Goal: Communication & Community: Answer question/provide support

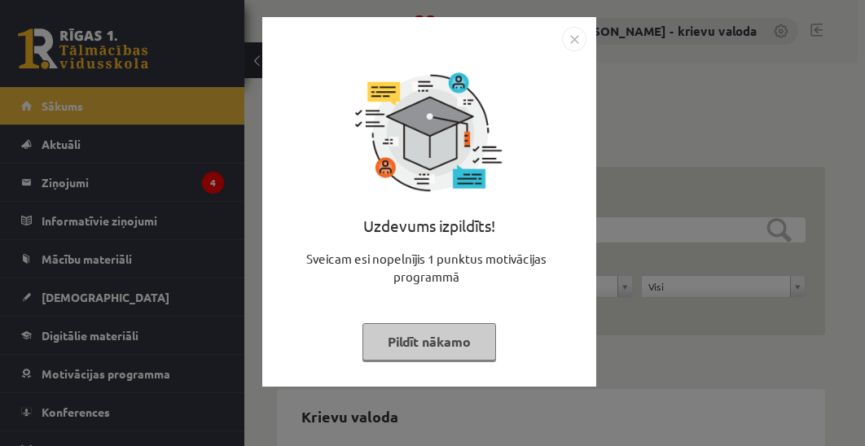
click at [447, 341] on button "Pildīt nākamo" at bounding box center [429, 341] width 134 height 37
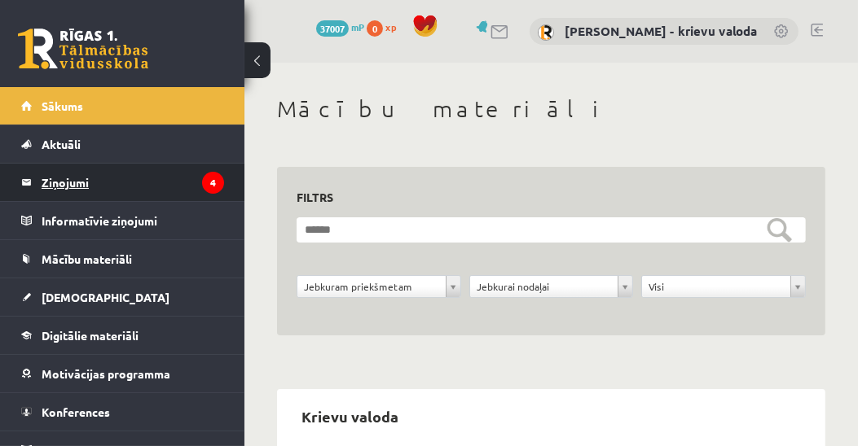
click at [59, 182] on legend "Ziņojumi 4" at bounding box center [133, 182] width 182 height 37
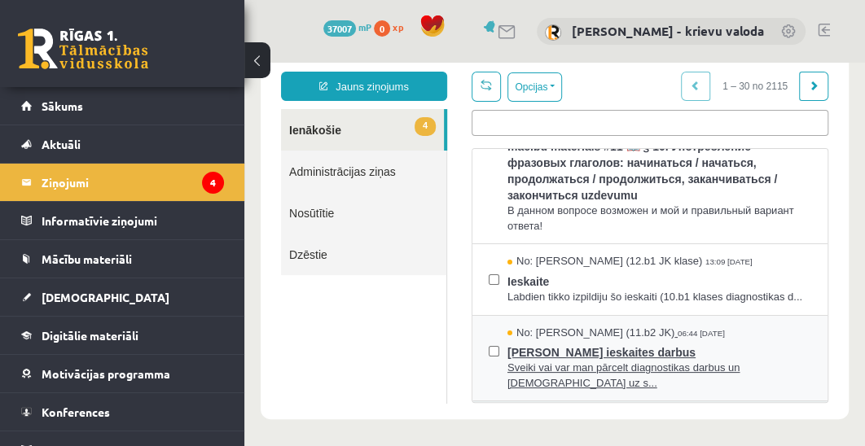
scroll to position [139, 0]
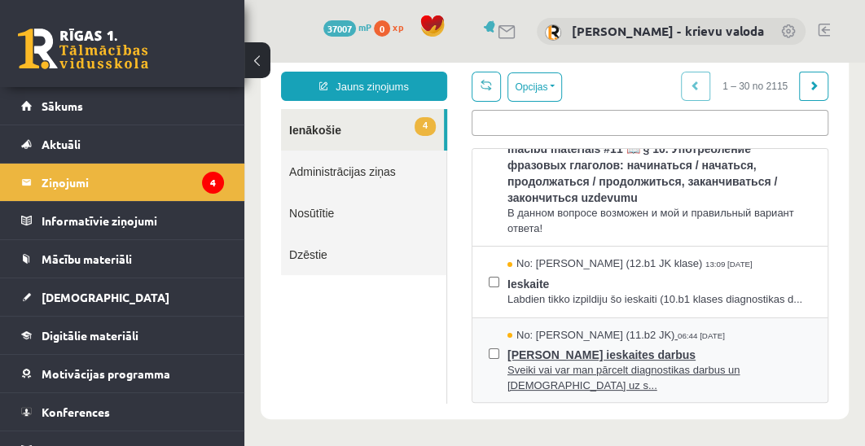
click at [665, 336] on span "No: [PERSON_NAME] (11.b2 JK)" at bounding box center [590, 335] width 167 height 15
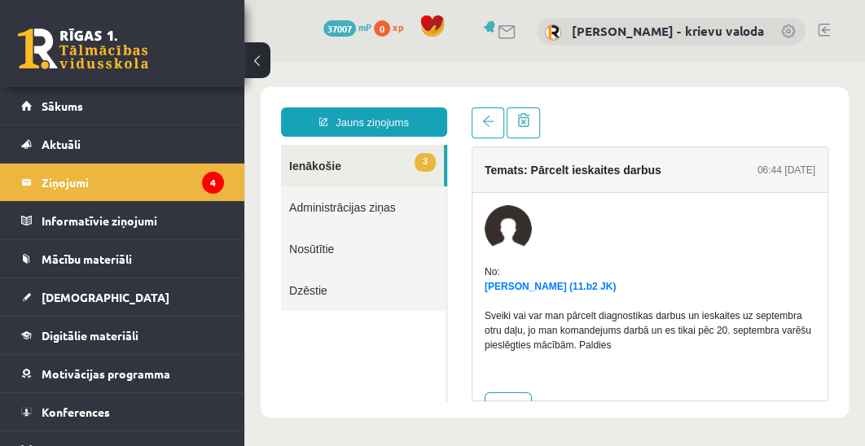
scroll to position [0, 0]
click at [301, 167] on link "3 Ienākošie" at bounding box center [362, 166] width 163 height 42
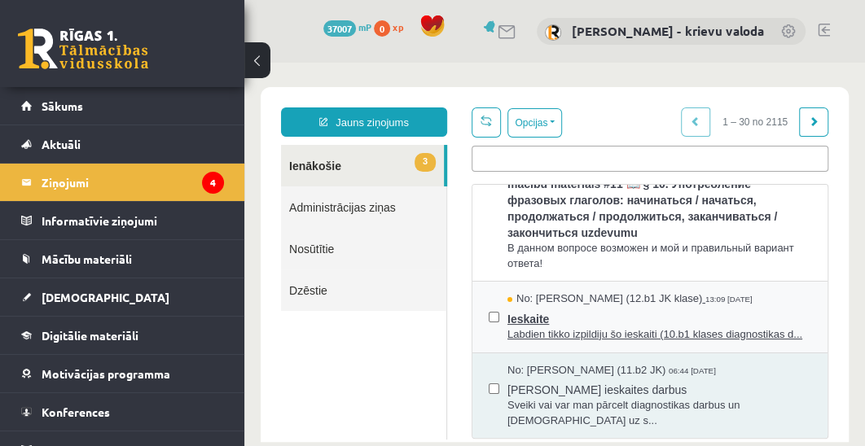
scroll to position [139, 0]
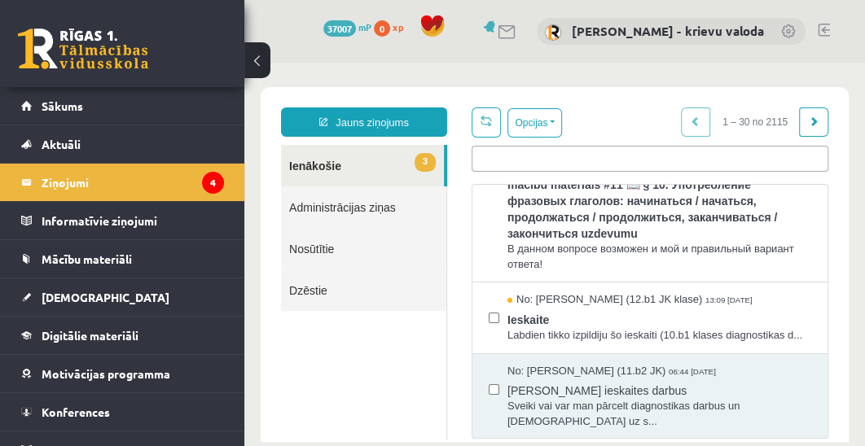
click at [314, 165] on link "3 Ienākošie" at bounding box center [362, 166] width 163 height 42
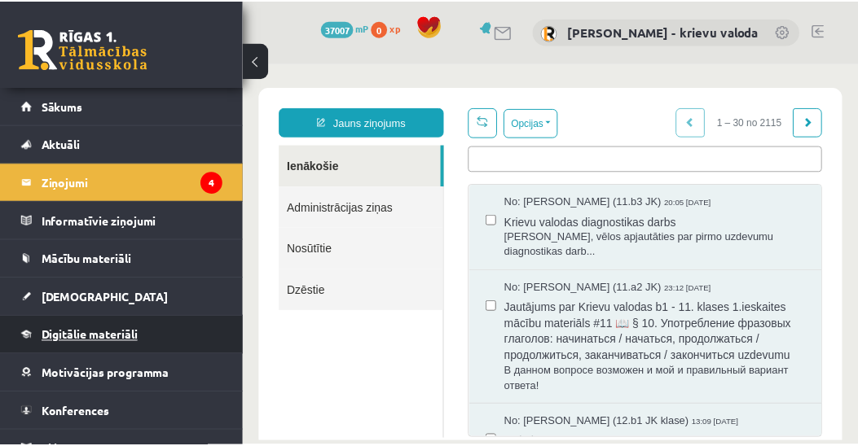
scroll to position [0, 0]
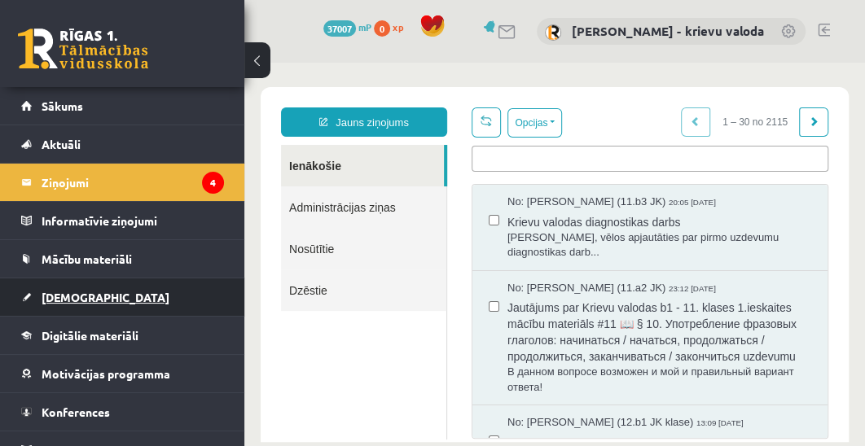
click at [72, 298] on span "[DEMOGRAPHIC_DATA]" at bounding box center [106, 297] width 128 height 15
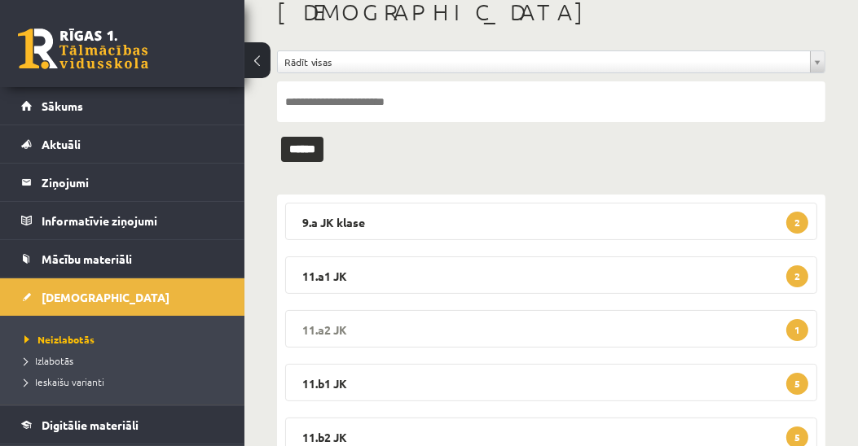
scroll to position [232, 0]
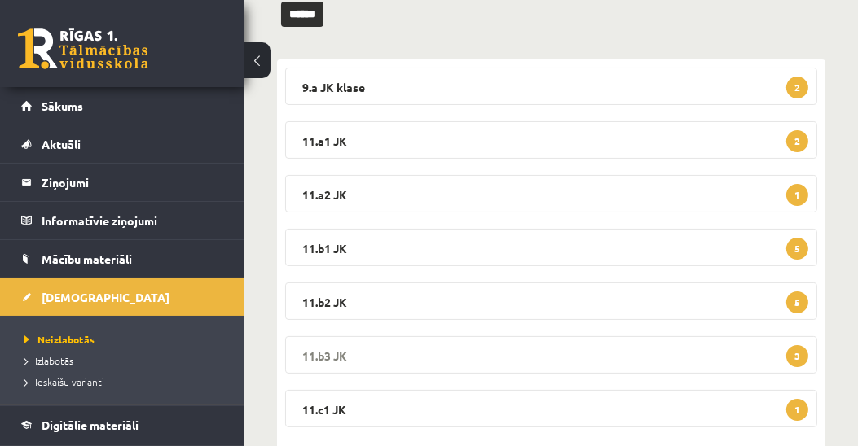
click at [332, 352] on legend "11.b3 JK 3" at bounding box center [551, 354] width 532 height 37
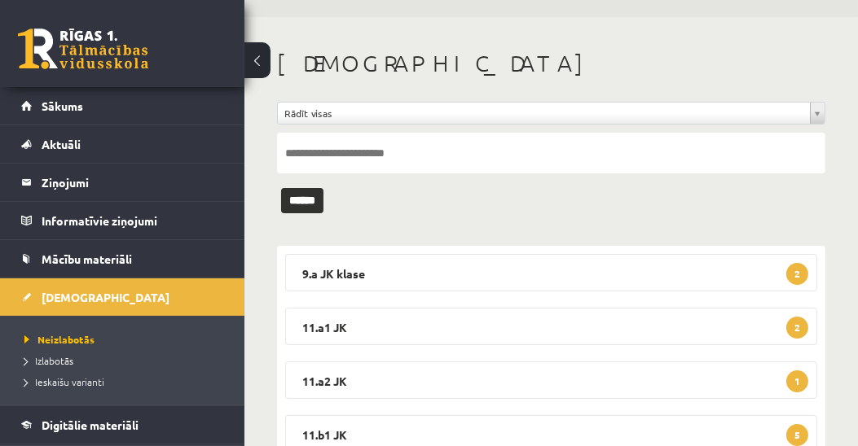
scroll to position [0, 0]
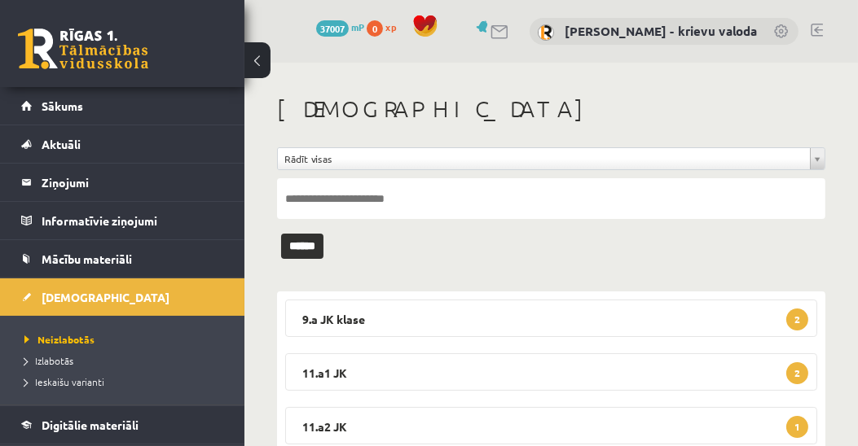
click at [817, 30] on link at bounding box center [816, 30] width 12 height 13
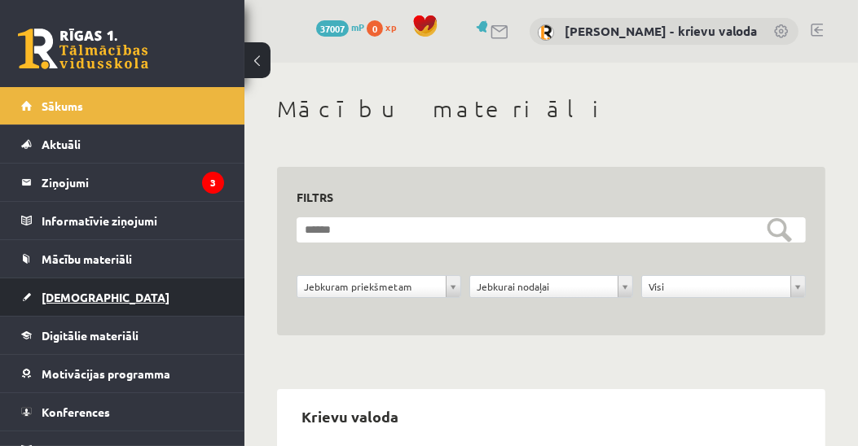
click at [75, 294] on span "[DEMOGRAPHIC_DATA]" at bounding box center [106, 297] width 128 height 15
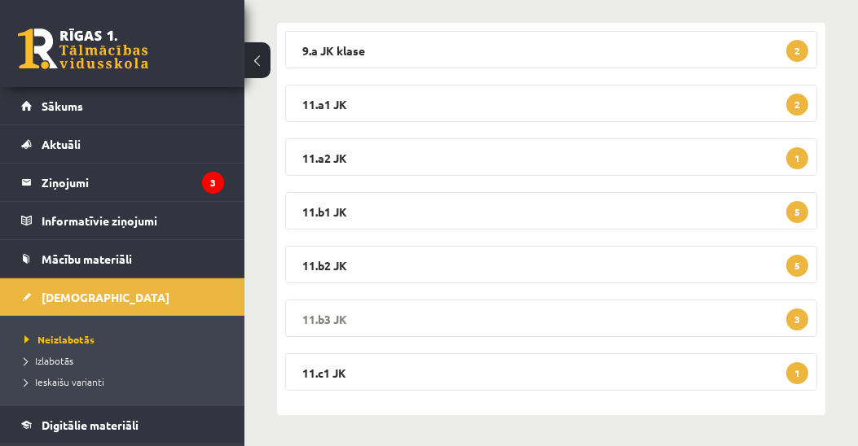
scroll to position [269, 0]
click at [328, 99] on legend "11.a1 JK 2" at bounding box center [551, 103] width 532 height 37
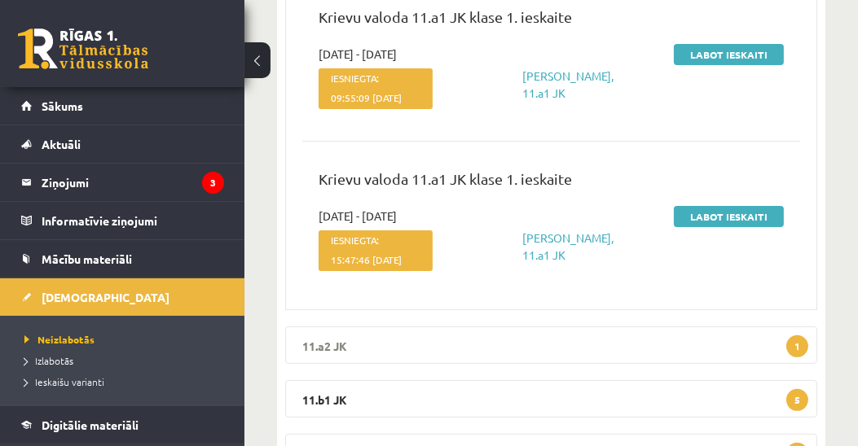
scroll to position [502, 0]
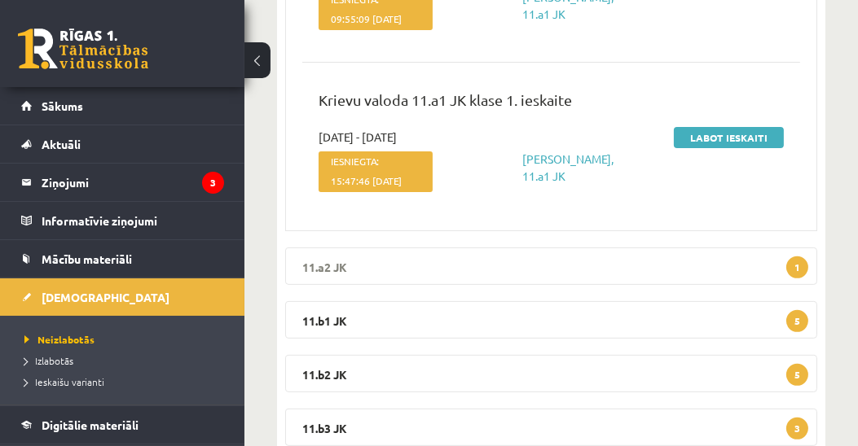
click at [328, 285] on legend "11.a2 JK 1" at bounding box center [551, 266] width 532 height 37
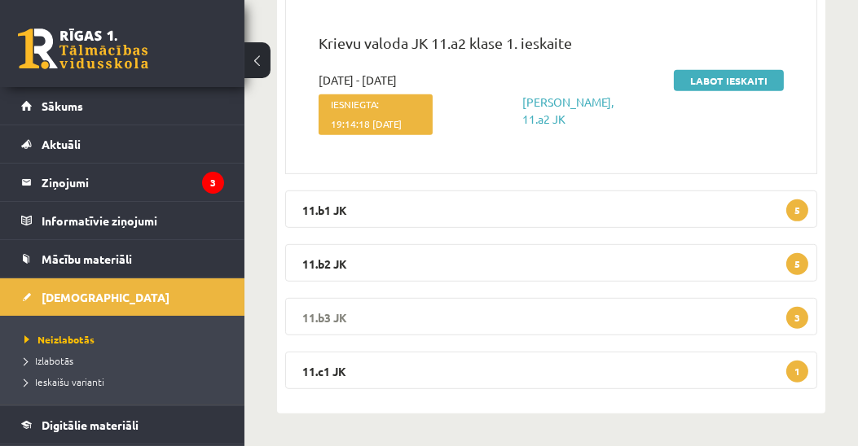
scroll to position [841, 0]
click at [327, 212] on legend "11.b1 JK 5" at bounding box center [551, 209] width 532 height 37
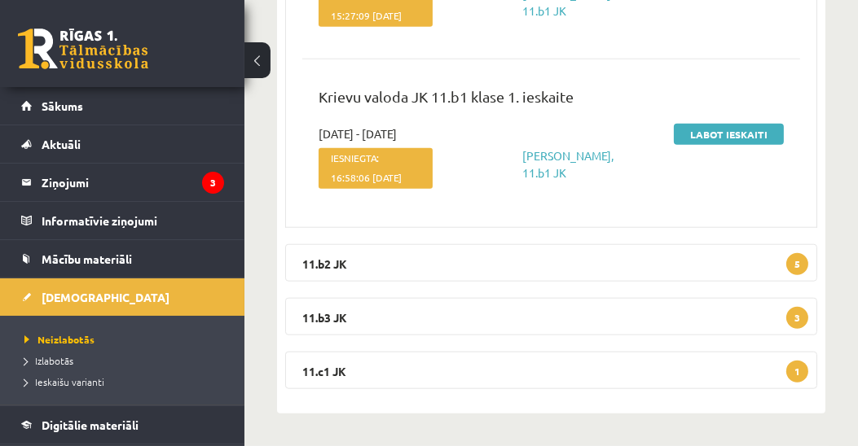
scroll to position [1726, 0]
click at [321, 282] on legend "11.b2 JK 5" at bounding box center [551, 262] width 532 height 37
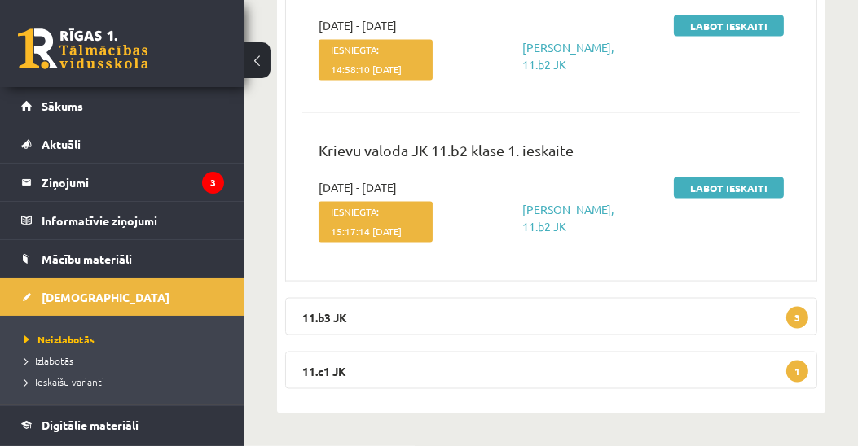
scroll to position [2620, 0]
click at [332, 336] on legend "11.b3 JK 3" at bounding box center [551, 316] width 532 height 37
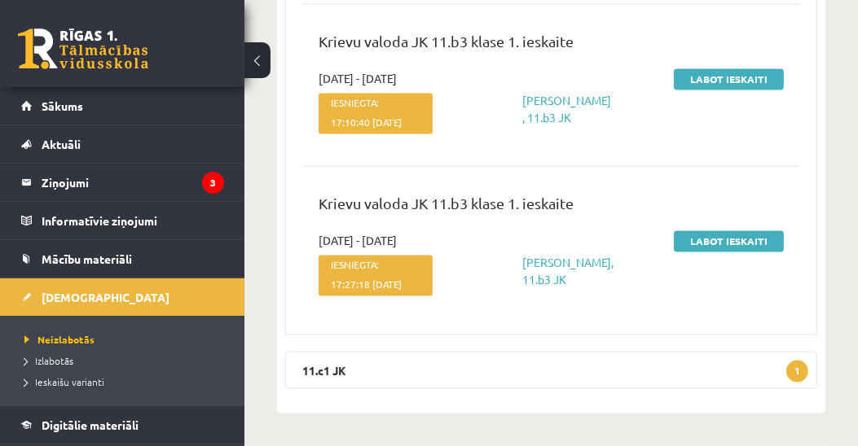
scroll to position [3222, 0]
click at [323, 368] on legend "11.c1 JK 1" at bounding box center [551, 370] width 532 height 37
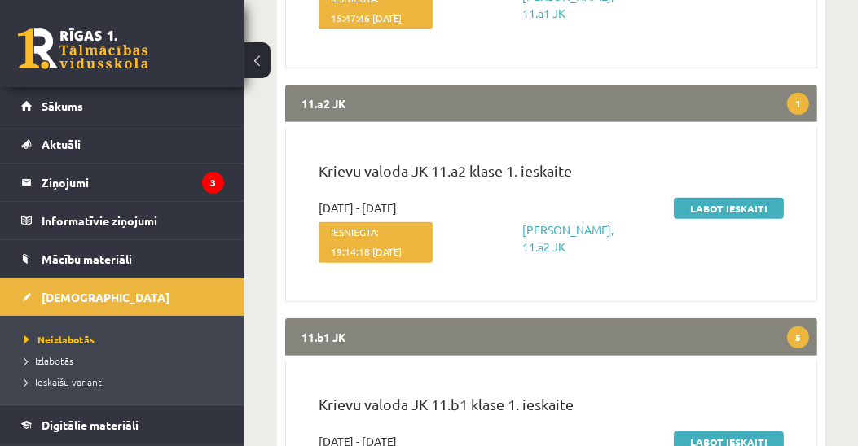
scroll to position [0, 0]
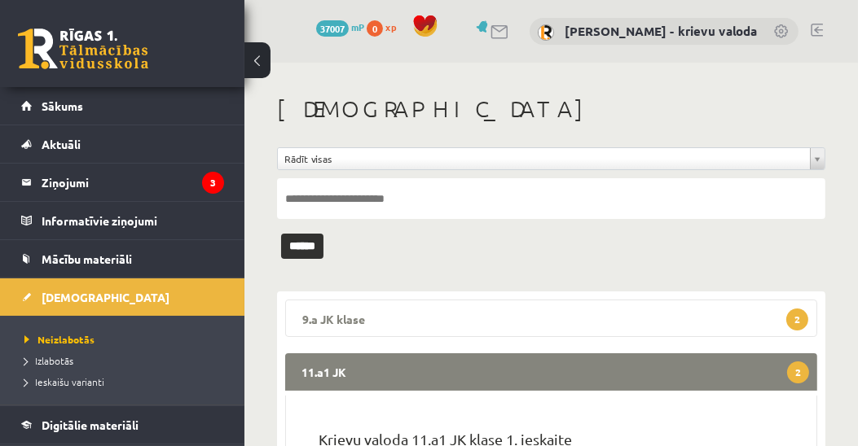
click at [314, 317] on legend "9.a JK klase 2" at bounding box center [551, 318] width 532 height 37
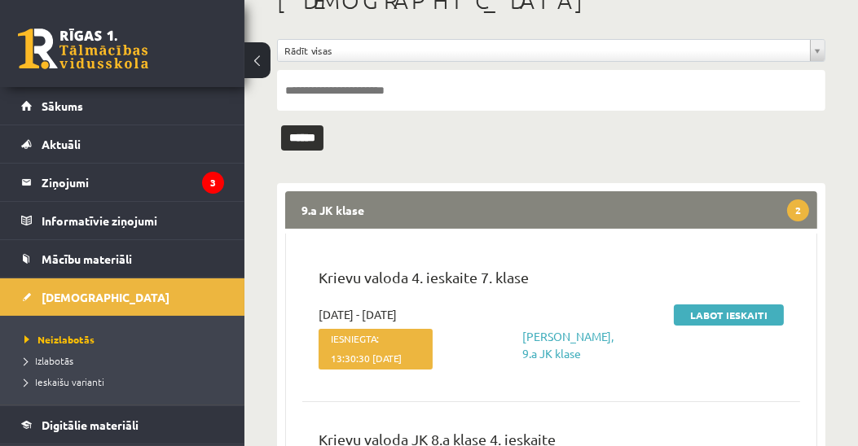
scroll to position [139, 0]
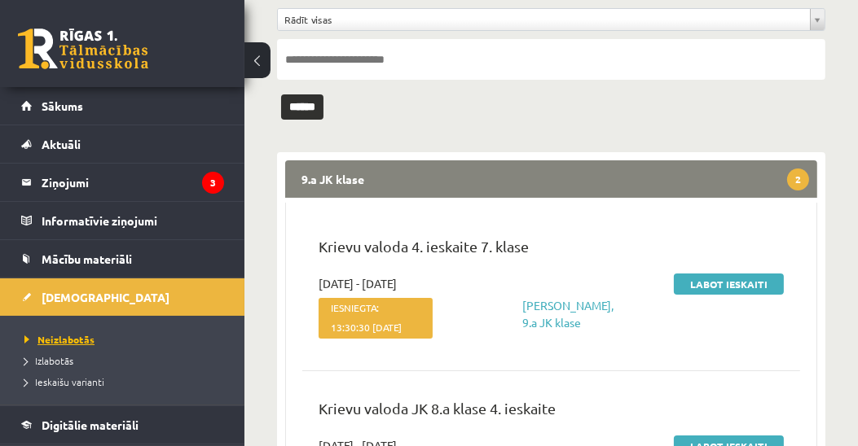
click at [72, 336] on span "Neizlabotās" at bounding box center [59, 339] width 70 height 13
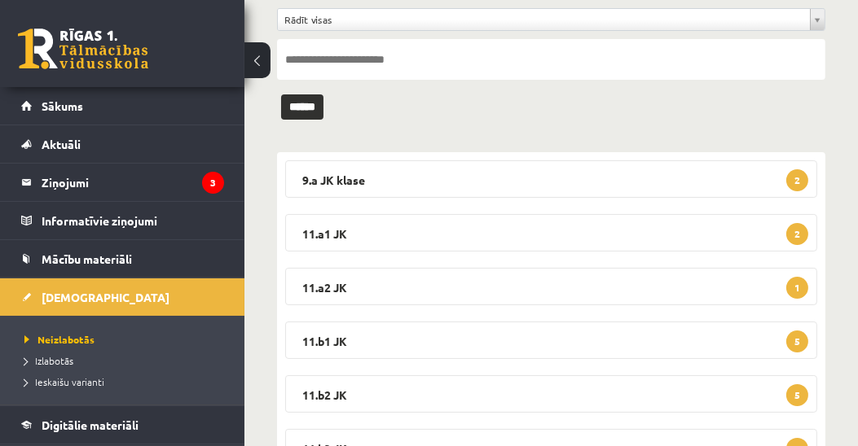
click at [300, 57] on input "text" at bounding box center [551, 59] width 548 height 41
paste input "**********"
type input "**********"
click at [309, 109] on input "******" at bounding box center [302, 106] width 42 height 25
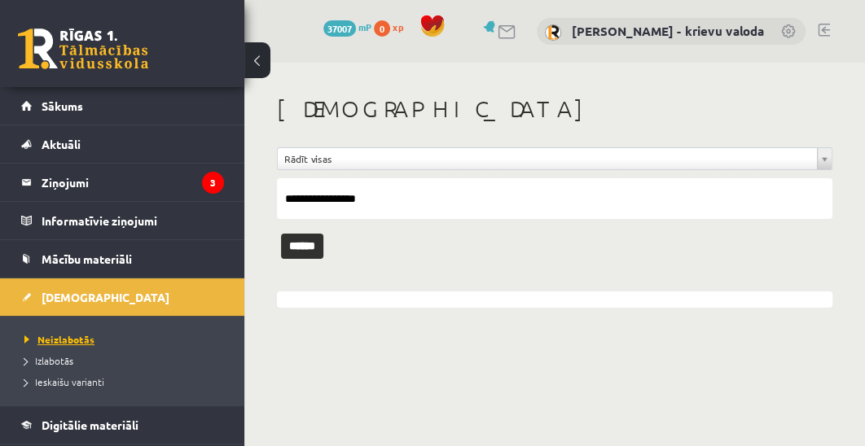
click at [62, 337] on span "Neizlabotās" at bounding box center [59, 339] width 70 height 13
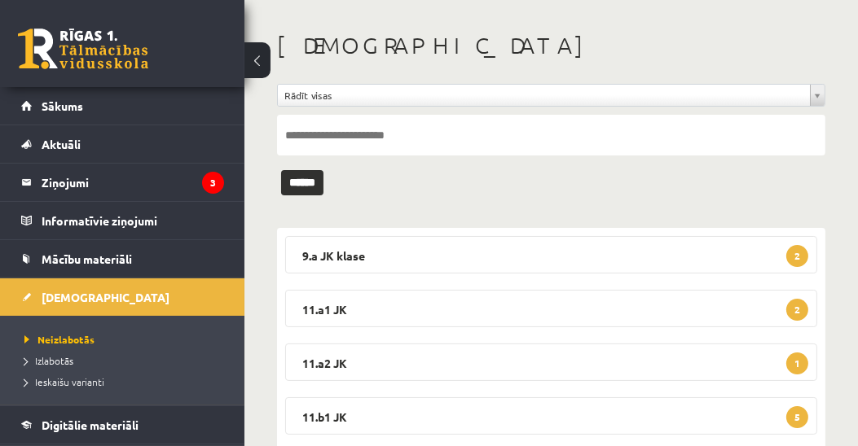
scroll to position [186, 0]
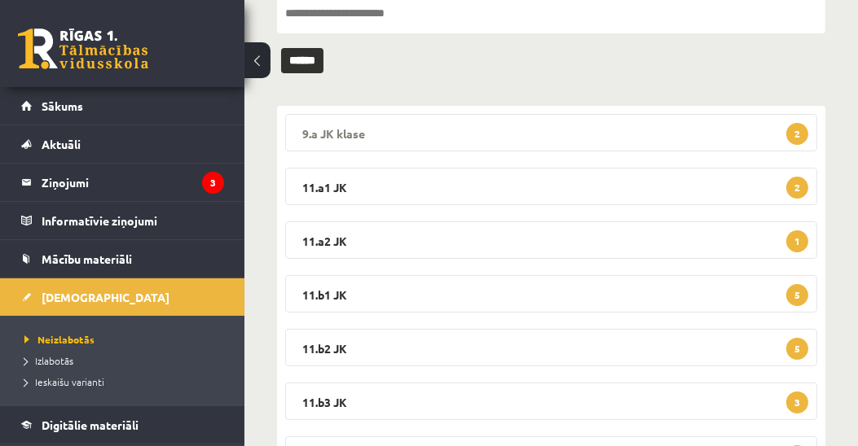
click at [340, 128] on legend "9.a JK klase 2" at bounding box center [551, 132] width 532 height 37
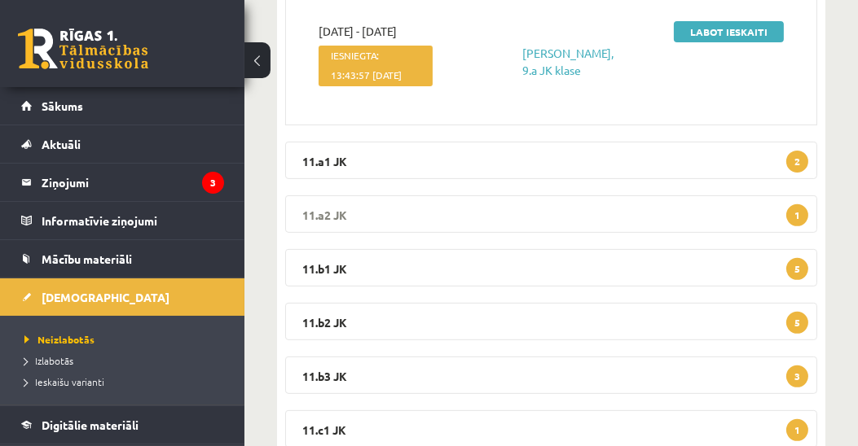
scroll to position [558, 0]
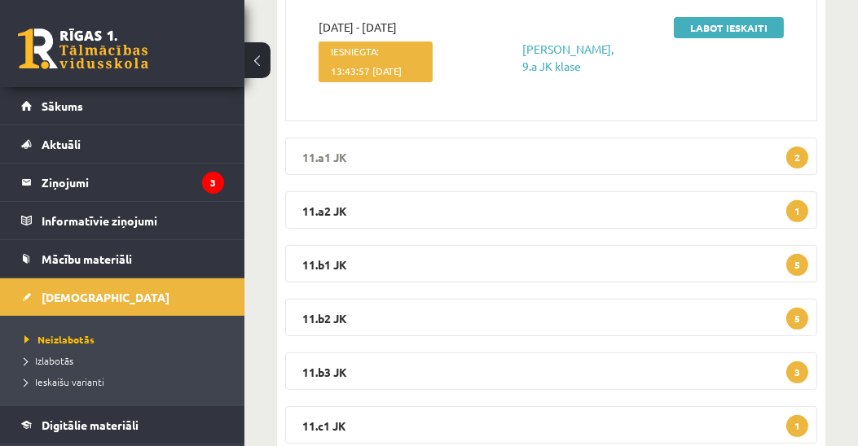
click at [332, 175] on legend "11.a1 JK 2" at bounding box center [551, 156] width 532 height 37
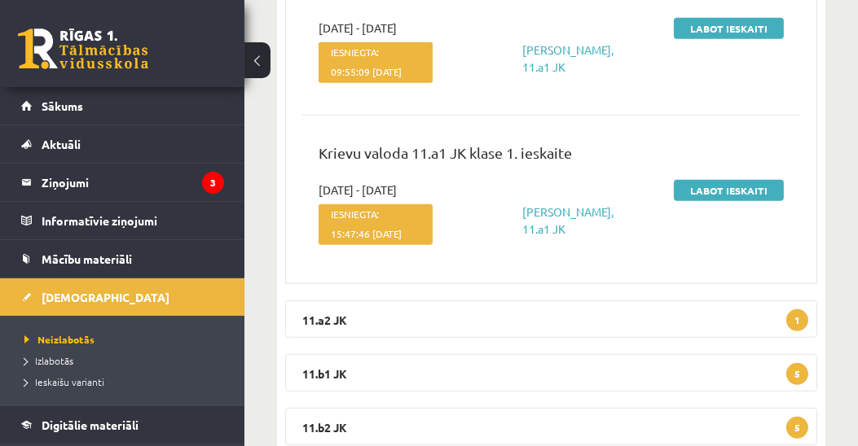
scroll to position [884, 0]
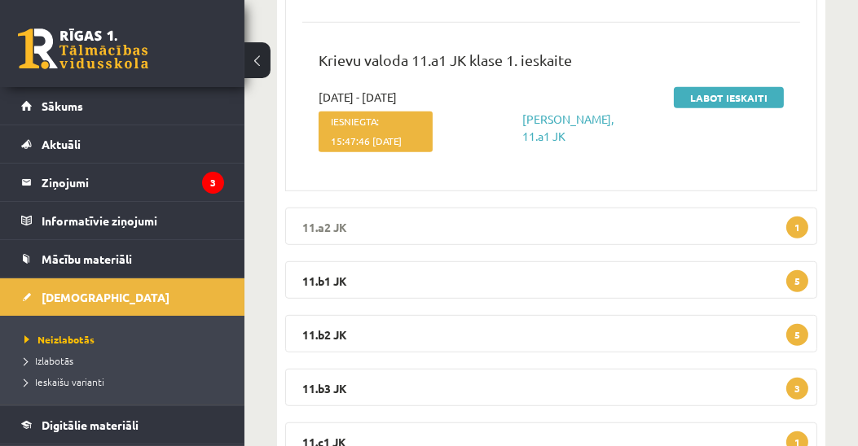
click at [336, 245] on legend "11.a2 JK 1" at bounding box center [551, 226] width 532 height 37
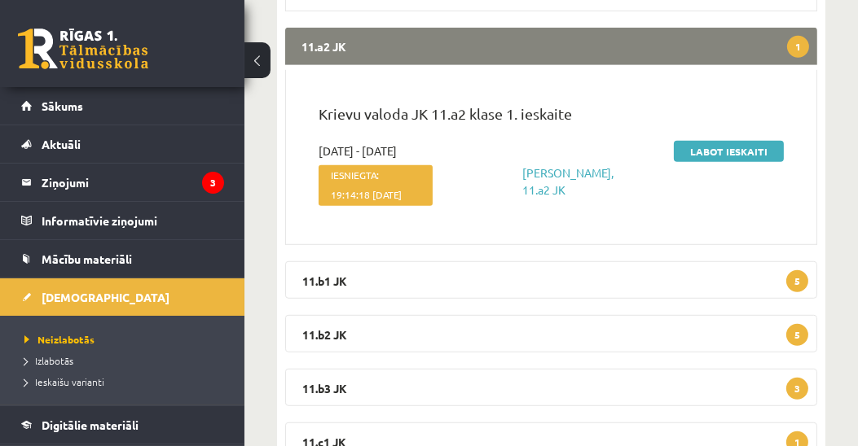
scroll to position [1070, 0]
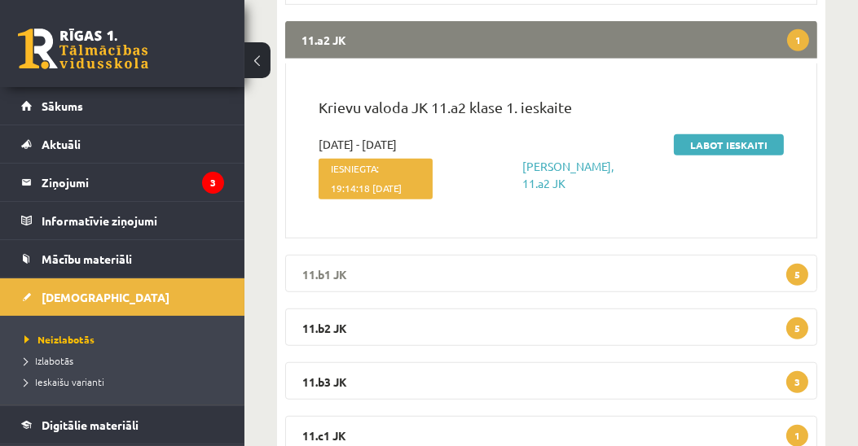
click at [318, 292] on legend "11.b1 JK 5" at bounding box center [551, 273] width 532 height 37
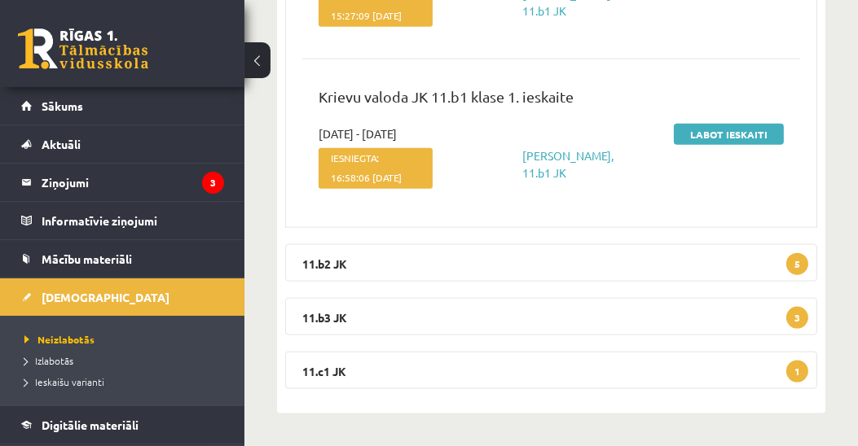
scroll to position [2048, 0]
click at [330, 282] on legend "11.b2 JK 5" at bounding box center [551, 262] width 532 height 37
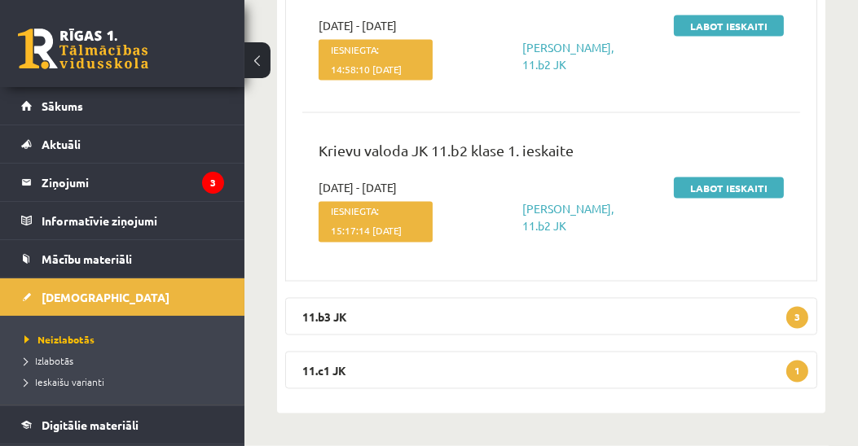
scroll to position [3043, 0]
click at [321, 316] on legend "11.b3 JK 3" at bounding box center [551, 316] width 532 height 37
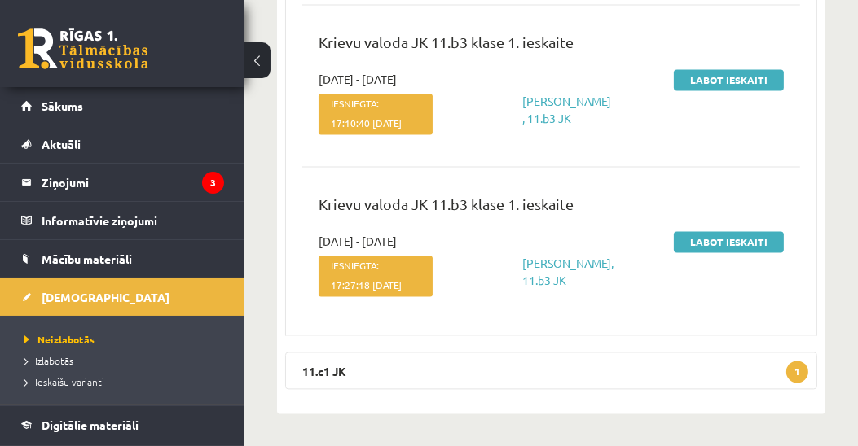
scroll to position [3598, 0]
click at [333, 372] on legend "11.c1 JK 1" at bounding box center [551, 370] width 532 height 37
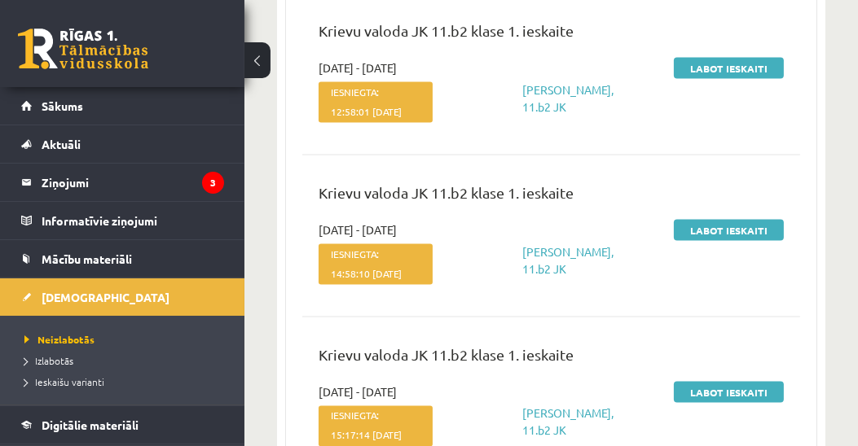
scroll to position [2585, 0]
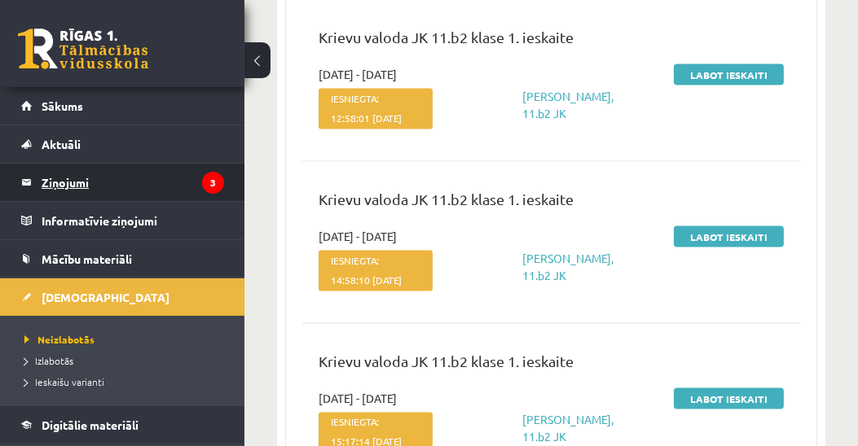
click at [55, 182] on legend "Ziņojumi 3" at bounding box center [133, 182] width 182 height 37
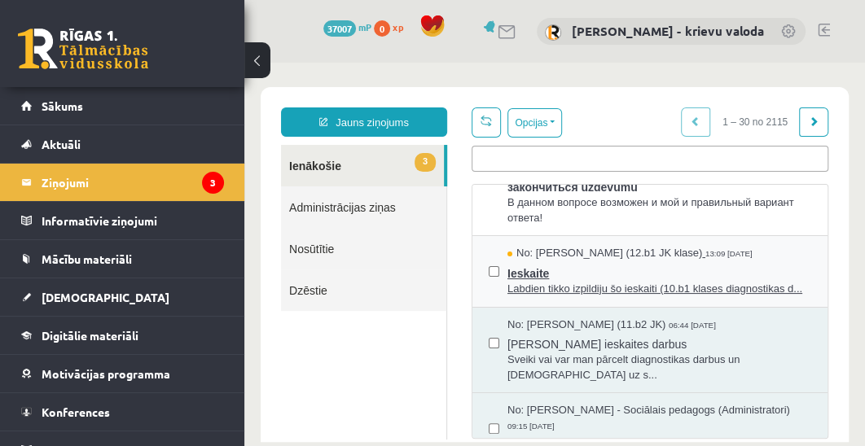
click at [632, 254] on span "No: [PERSON_NAME] (12.b1 JK klase)" at bounding box center [604, 253] width 195 height 15
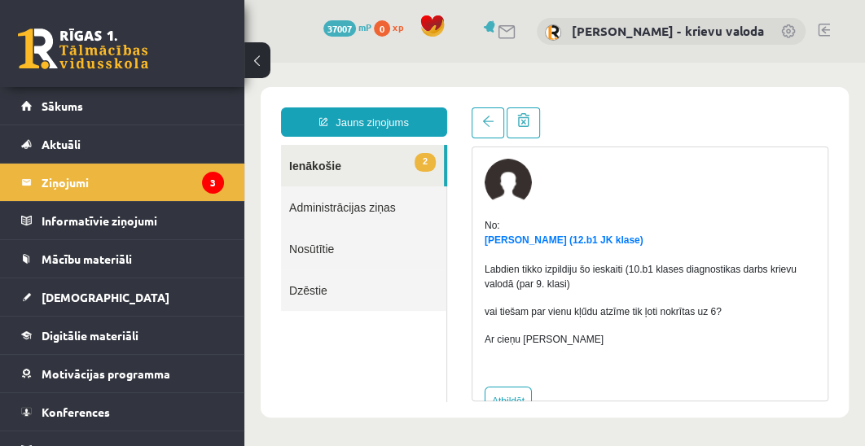
scroll to position [89, 0]
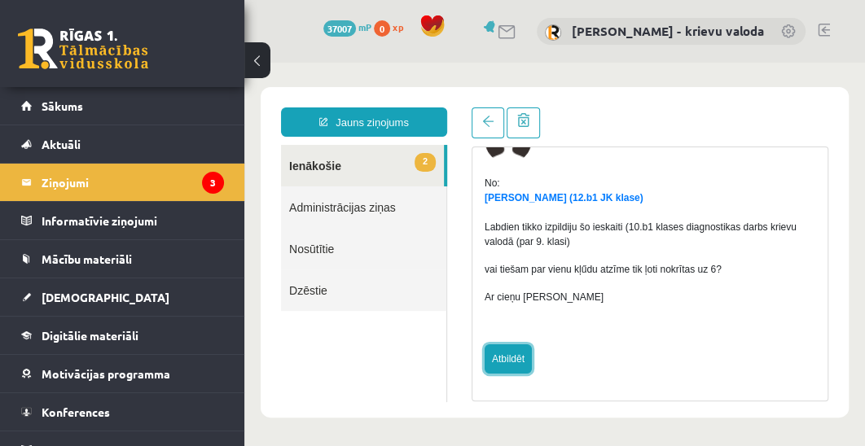
click at [512, 358] on link "Atbildēt" at bounding box center [508, 359] width 47 height 29
type input "**********"
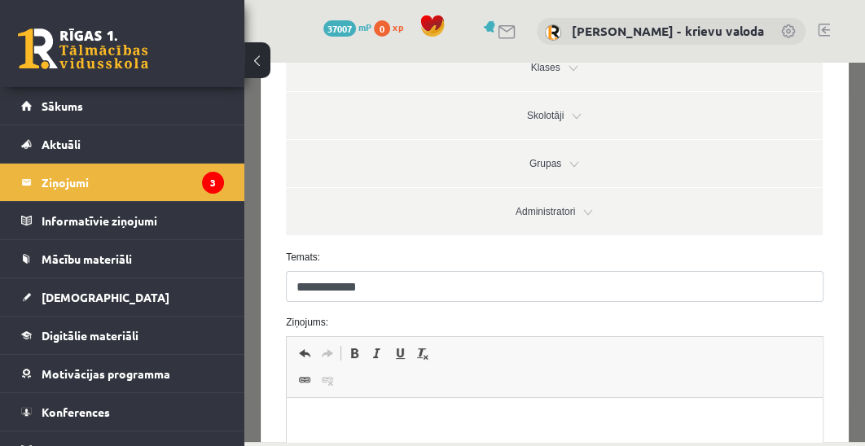
scroll to position [279, 0]
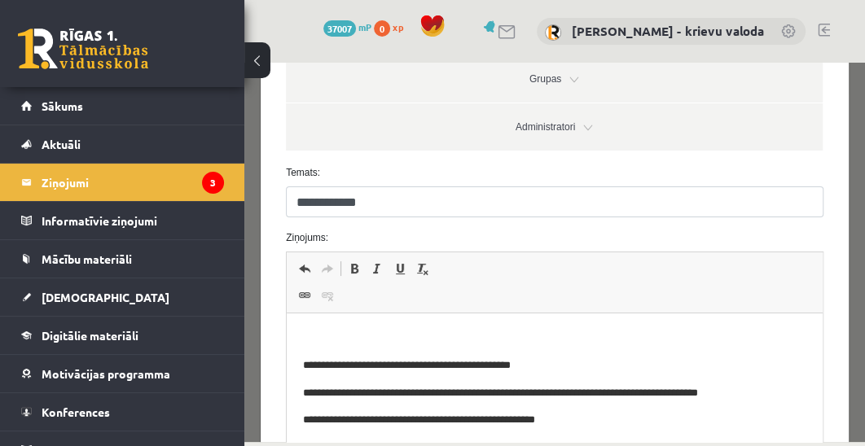
click at [367, 323] on html "**********" at bounding box center [555, 394] width 536 height 160
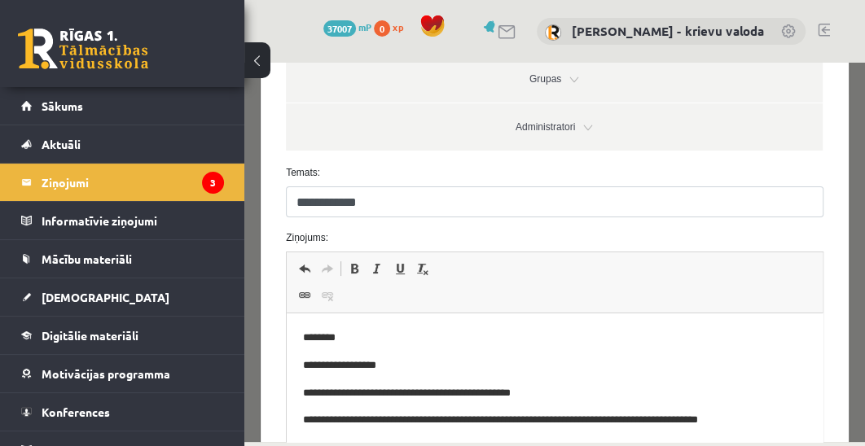
click at [376, 364] on p "**********" at bounding box center [548, 366] width 491 height 17
click at [405, 365] on p "**********" at bounding box center [548, 366] width 491 height 17
click at [398, 367] on p "**********" at bounding box center [548, 366] width 491 height 17
click at [450, 372] on p "**********" at bounding box center [548, 366] width 491 height 17
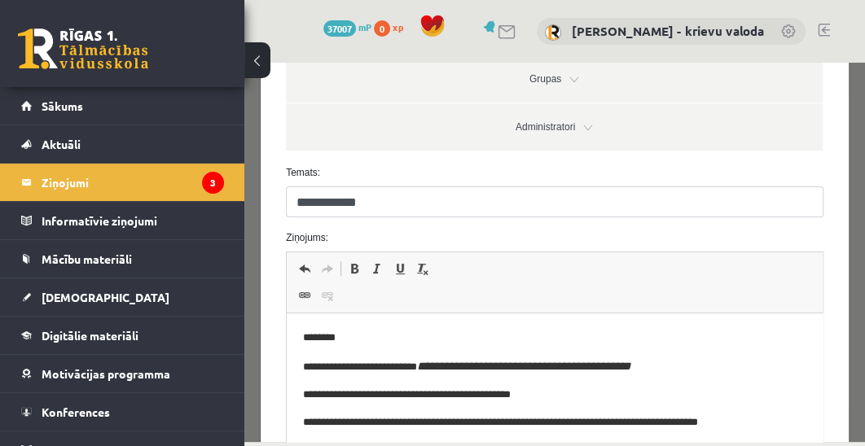
click at [440, 370] on p "**********" at bounding box center [548, 367] width 491 height 19
drag, startPoint x: 305, startPoint y: 366, endPoint x: 428, endPoint y: 367, distance: 123.8
click at [428, 367] on p "**********" at bounding box center [548, 367] width 491 height 19
click at [669, 373] on p "**********" at bounding box center [548, 367] width 491 height 19
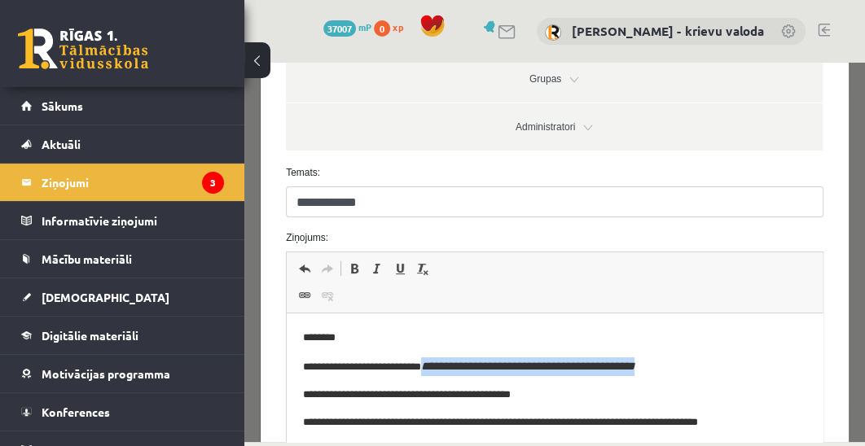
drag, startPoint x: 626, startPoint y: 358, endPoint x: 446, endPoint y: 374, distance: 179.9
click at [446, 374] on p "**********" at bounding box center [548, 367] width 491 height 19
click at [377, 269] on span at bounding box center [377, 268] width 13 height 13
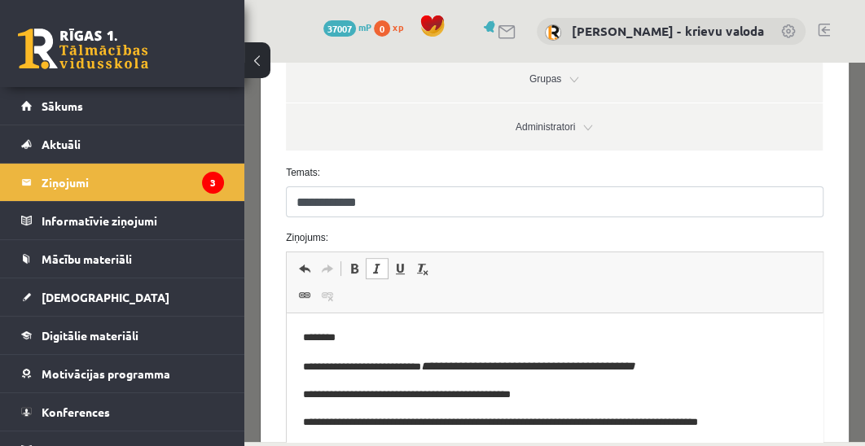
click at [377, 265] on span at bounding box center [377, 268] width 13 height 13
click at [372, 268] on span at bounding box center [377, 268] width 13 height 13
click at [729, 376] on body "**********" at bounding box center [554, 408] width 503 height 156
click at [679, 373] on p "**********" at bounding box center [548, 367] width 491 height 19
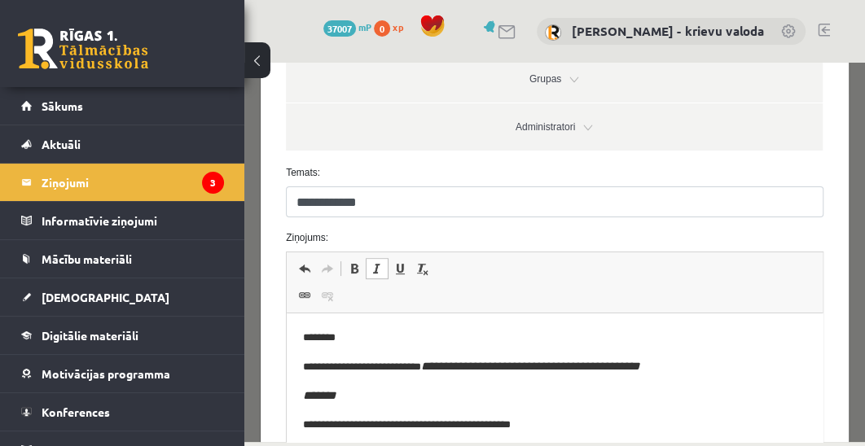
click at [314, 381] on body "**********" at bounding box center [554, 423] width 503 height 187
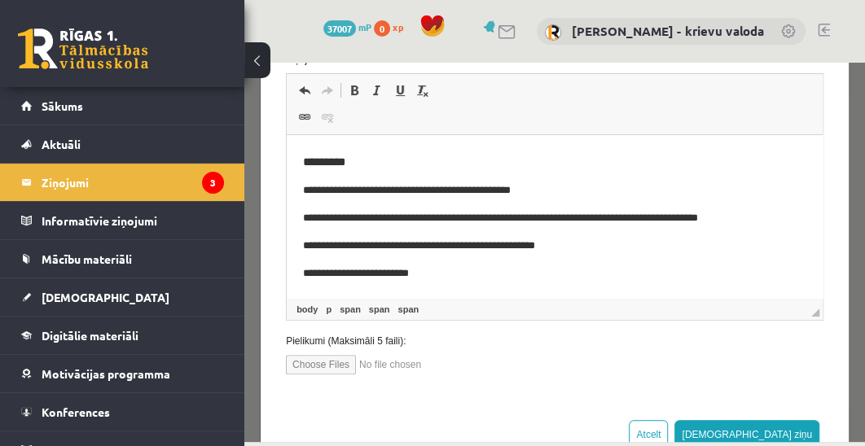
scroll to position [503, 0]
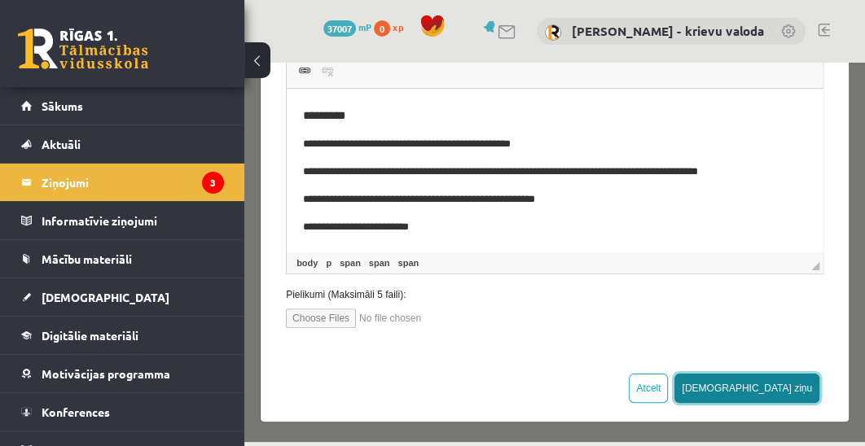
click at [786, 387] on button "[DEMOGRAPHIC_DATA] ziņu" at bounding box center [746, 388] width 145 height 29
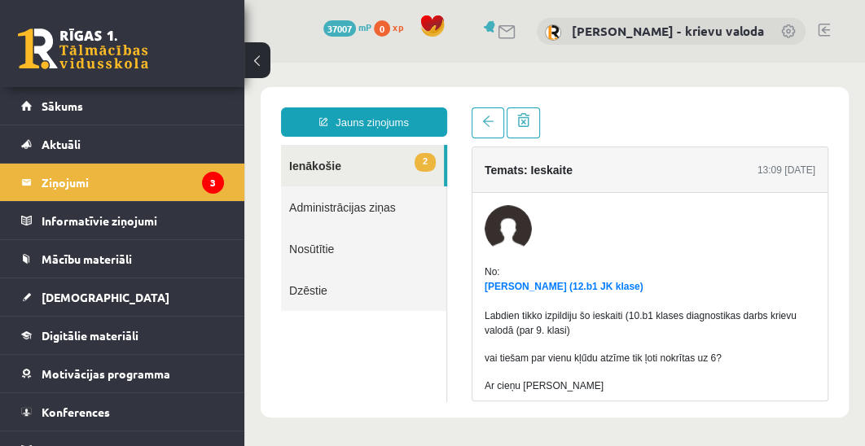
scroll to position [0, 0]
click at [324, 168] on link "2 Ienākošie" at bounding box center [362, 166] width 163 height 42
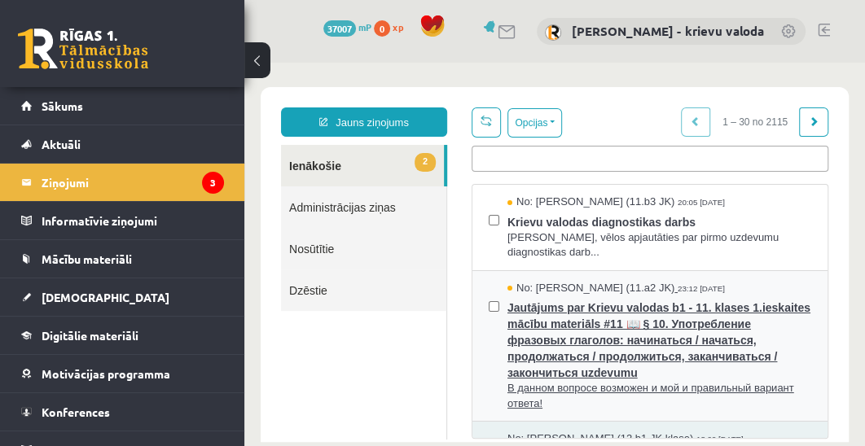
click at [626, 349] on span "Jautājums par Krievu valodas b1 - 11. klases 1.ieskaites mācību materiāls #11 📖…" at bounding box center [659, 339] width 304 height 86
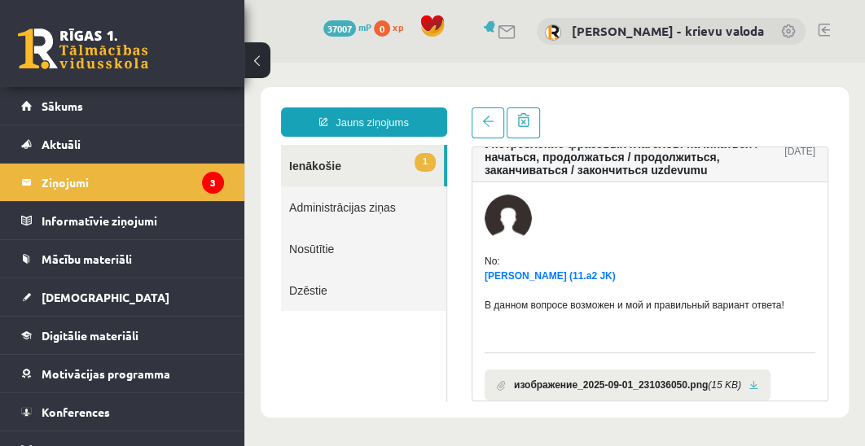
scroll to position [121, 0]
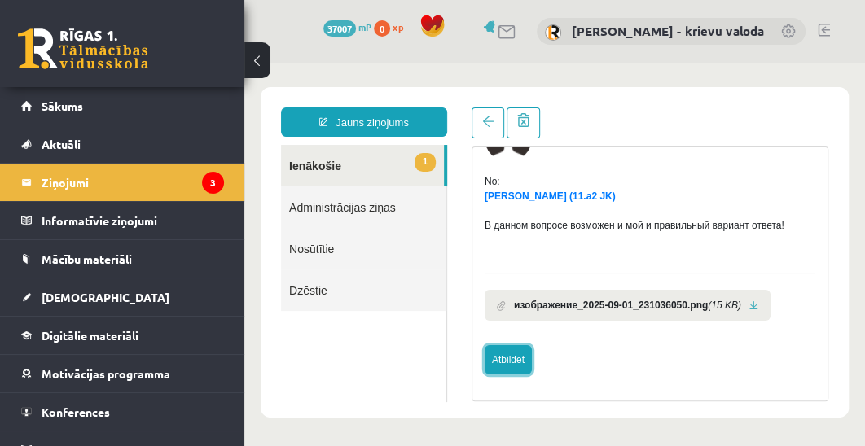
click at [503, 362] on link "Atbildēt" at bounding box center [508, 359] width 47 height 29
type input "**********"
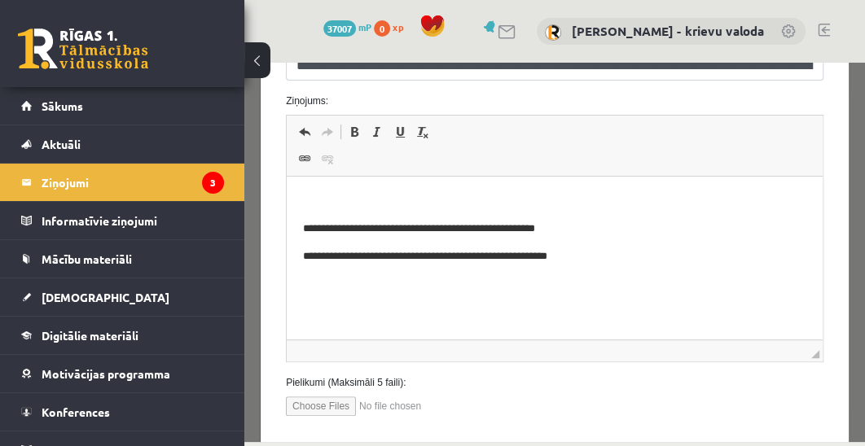
scroll to position [419, 0]
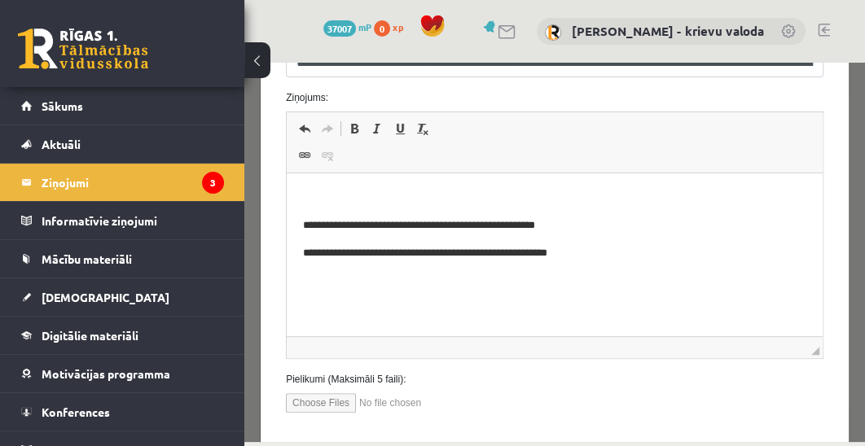
click at [416, 191] on p "Визуальный текстовый редактор, wiswyg-editor-47364031247980-1756837437-716" at bounding box center [554, 198] width 503 height 17
drag, startPoint x: 320, startPoint y: 198, endPoint x: 303, endPoint y: 199, distance: 17.1
click at [303, 199] on p "*" at bounding box center [552, 198] width 498 height 17
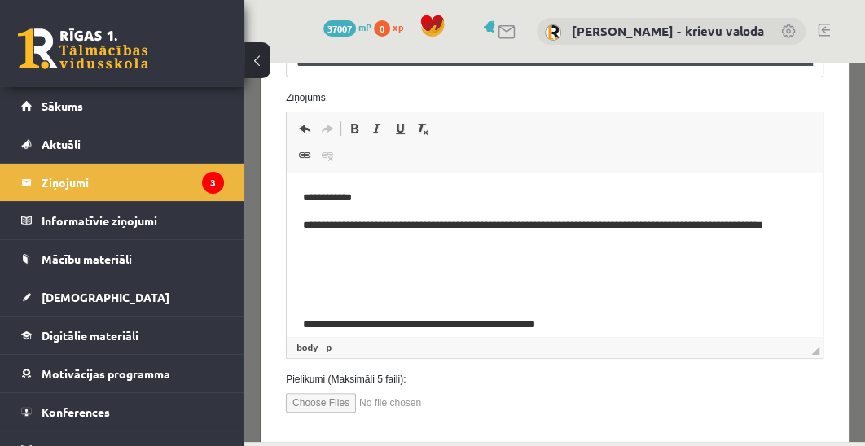
click at [500, 227] on p "**********" at bounding box center [548, 234] width 491 height 34
click at [696, 224] on p "**********" at bounding box center [548, 234] width 491 height 34
click at [761, 227] on p "**********" at bounding box center [548, 234] width 491 height 34
click at [437, 248] on p "**********" at bounding box center [548, 234] width 491 height 34
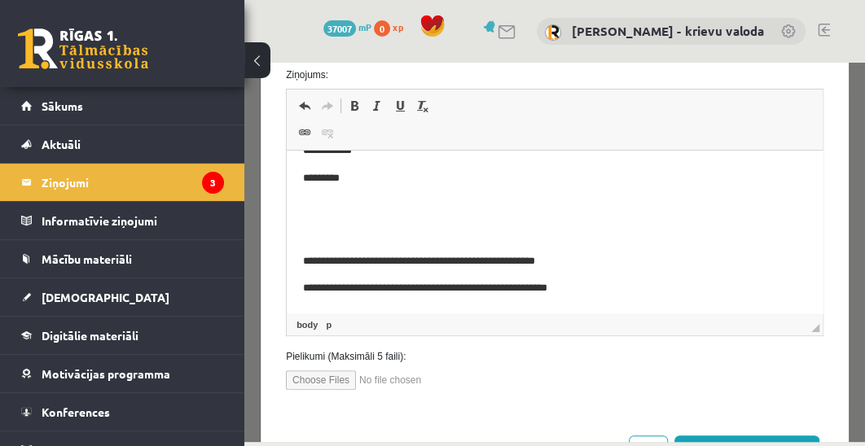
scroll to position [503, 0]
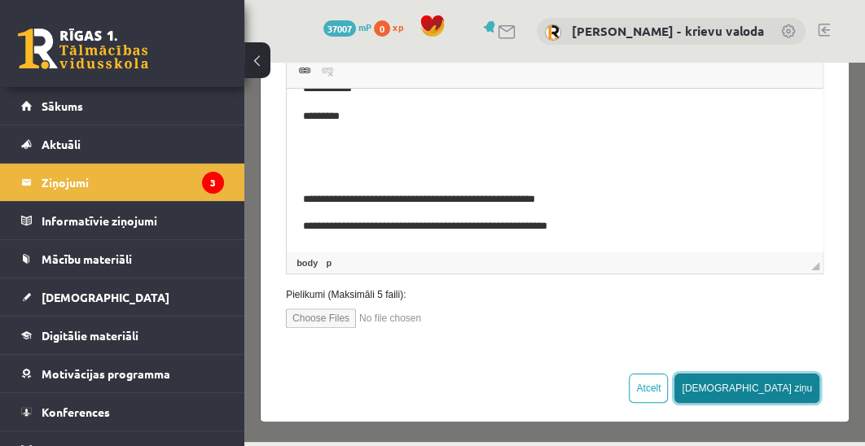
click at [780, 384] on button "[DEMOGRAPHIC_DATA] ziņu" at bounding box center [746, 388] width 145 height 29
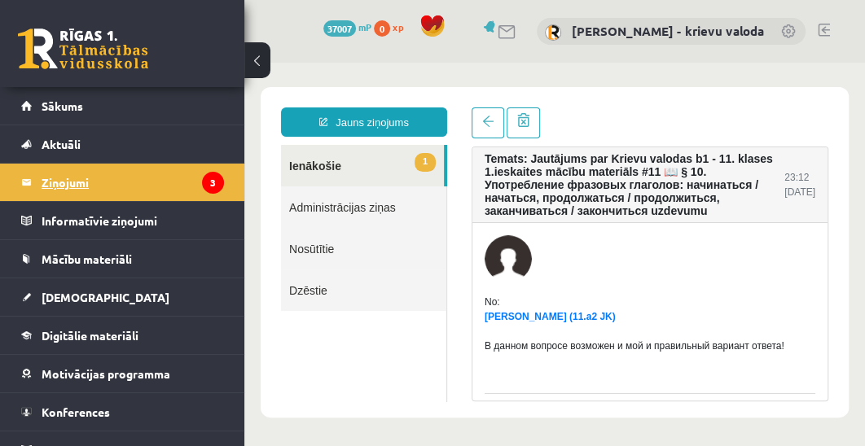
scroll to position [0, 0]
click at [59, 186] on legend "Ziņojumi 3" at bounding box center [133, 182] width 182 height 37
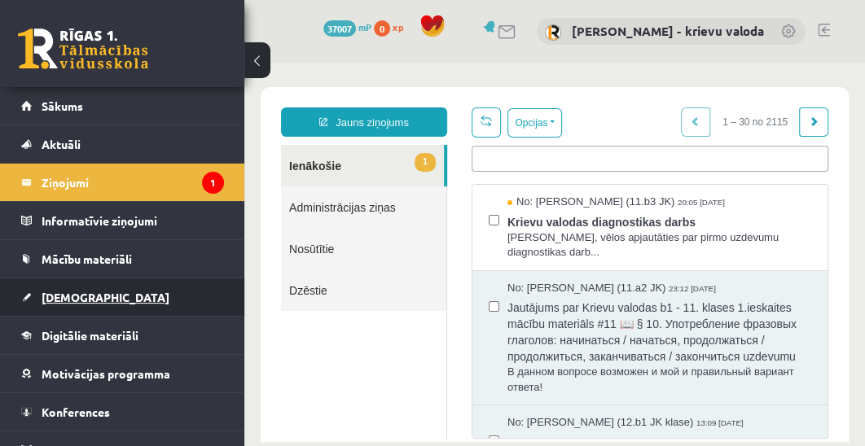
click at [66, 296] on span "[DEMOGRAPHIC_DATA]" at bounding box center [106, 297] width 128 height 15
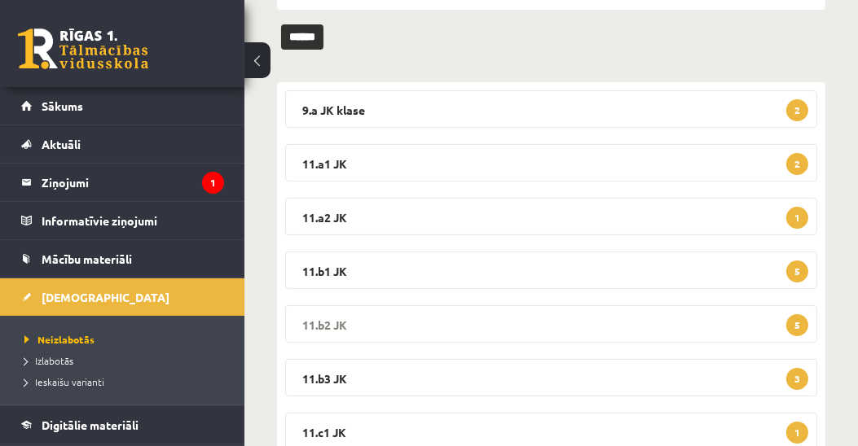
scroll to position [232, 0]
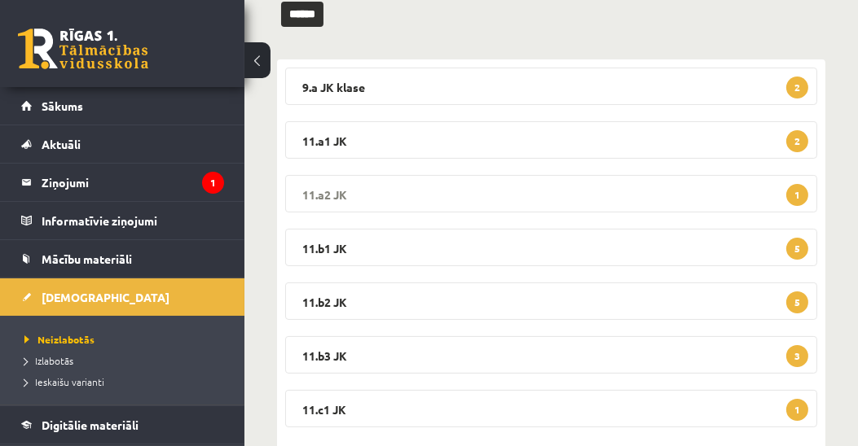
click at [328, 192] on legend "11.a2 JK 1" at bounding box center [551, 193] width 532 height 37
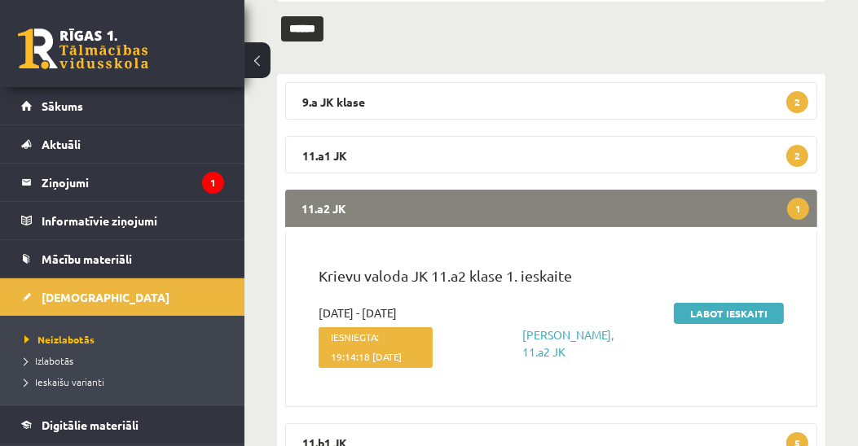
scroll to position [187, 0]
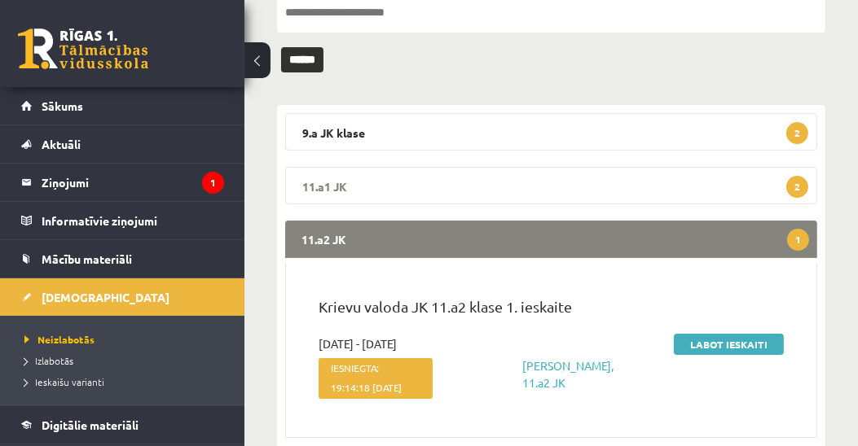
click at [327, 182] on legend "11.a1 JK 2" at bounding box center [551, 185] width 532 height 37
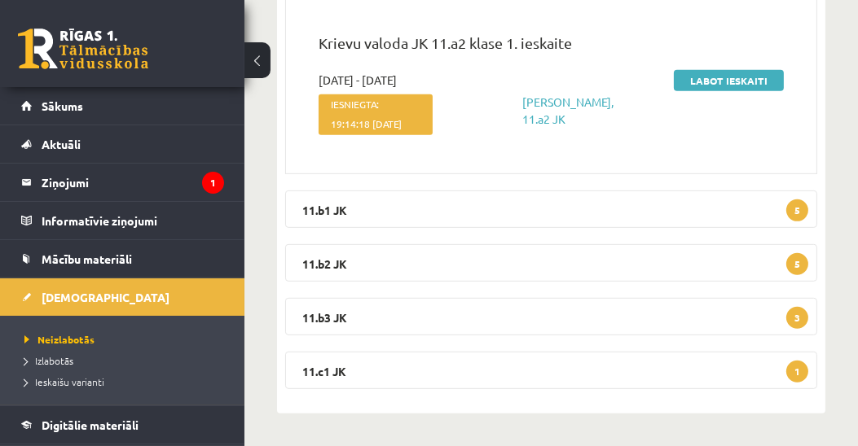
scroll to position [841, 0]
click at [316, 373] on legend "11.c1 JK 1" at bounding box center [551, 370] width 532 height 37
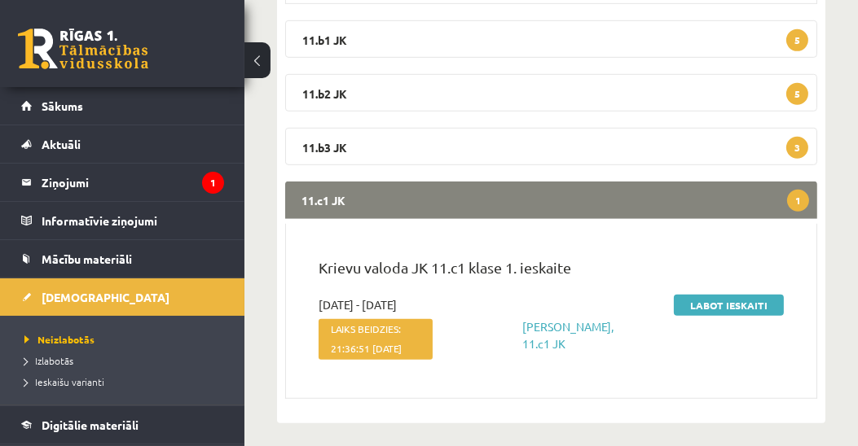
scroll to position [982, 0]
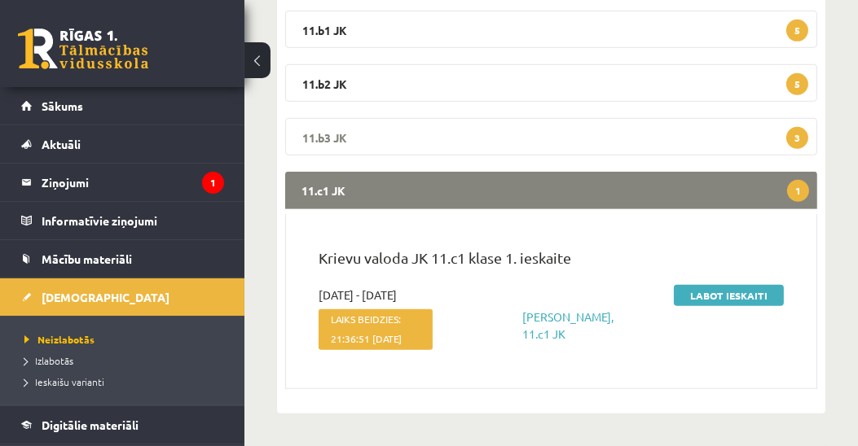
click at [314, 156] on legend "11.b3 JK 3" at bounding box center [551, 136] width 532 height 37
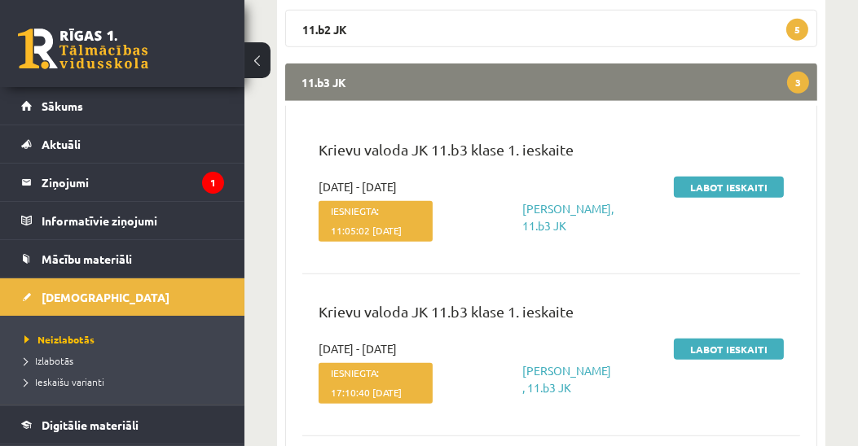
scroll to position [888, 0]
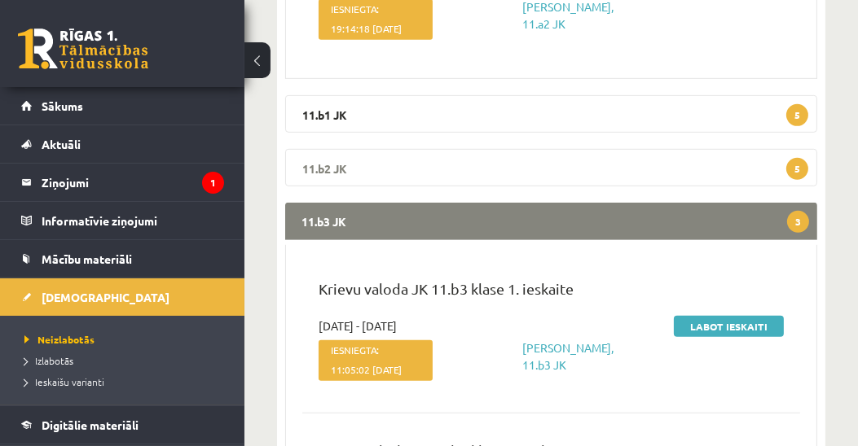
click at [327, 187] on legend "11.b2 JK 5" at bounding box center [551, 167] width 532 height 37
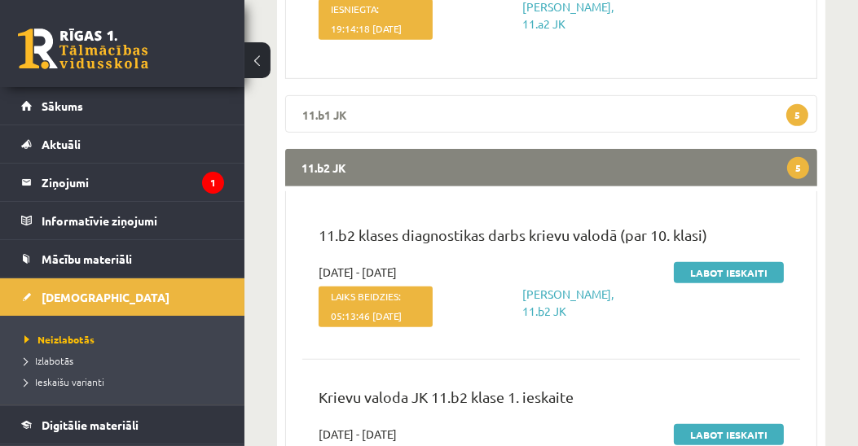
click at [330, 133] on legend "11.b1 JK 5" at bounding box center [551, 113] width 532 height 37
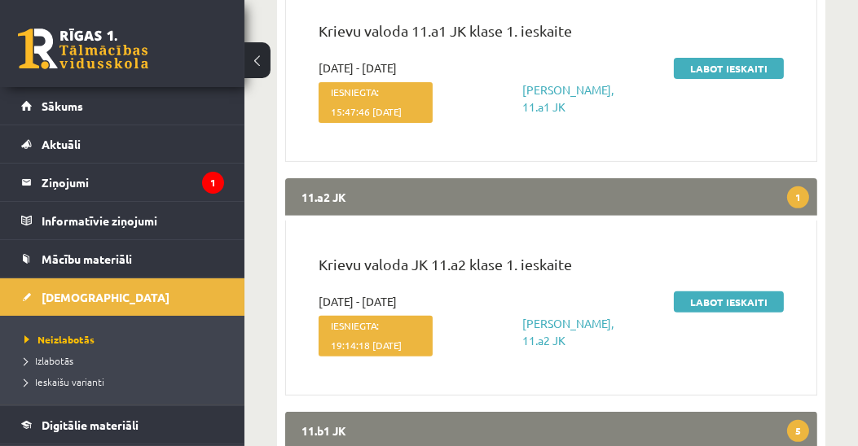
scroll to position [562, 0]
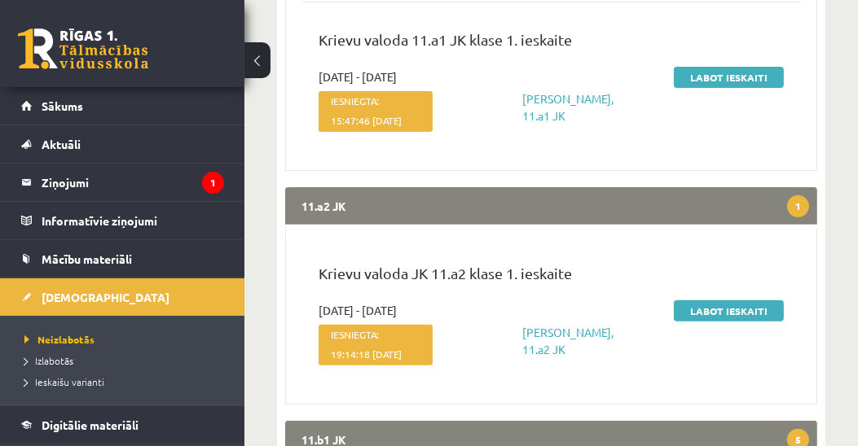
click at [329, 225] on legend "11.a2 JK 1" at bounding box center [551, 205] width 532 height 37
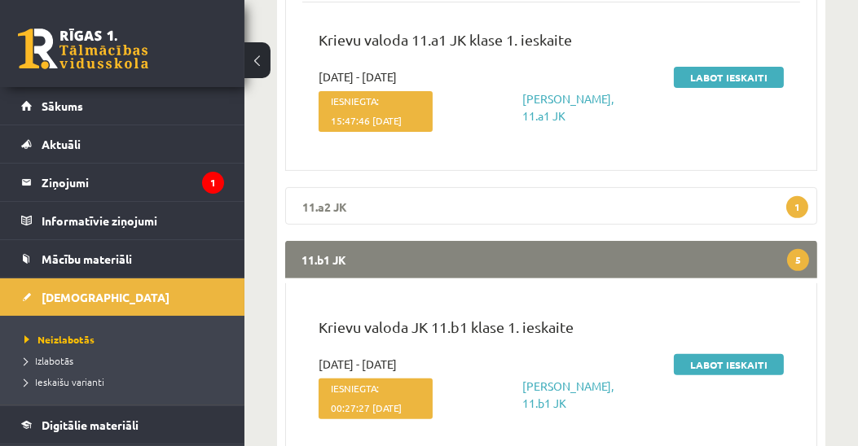
click at [329, 225] on legend "11.a2 JK 1" at bounding box center [551, 205] width 532 height 37
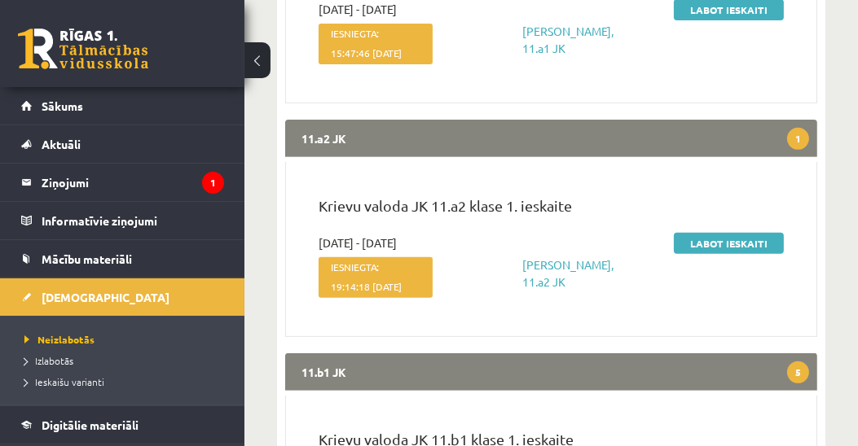
scroll to position [609, 0]
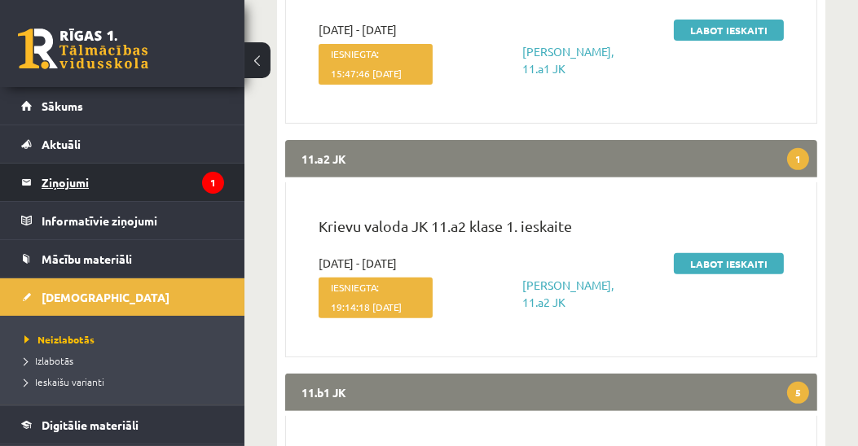
click at [56, 182] on legend "Ziņojumi 1" at bounding box center [133, 182] width 182 height 37
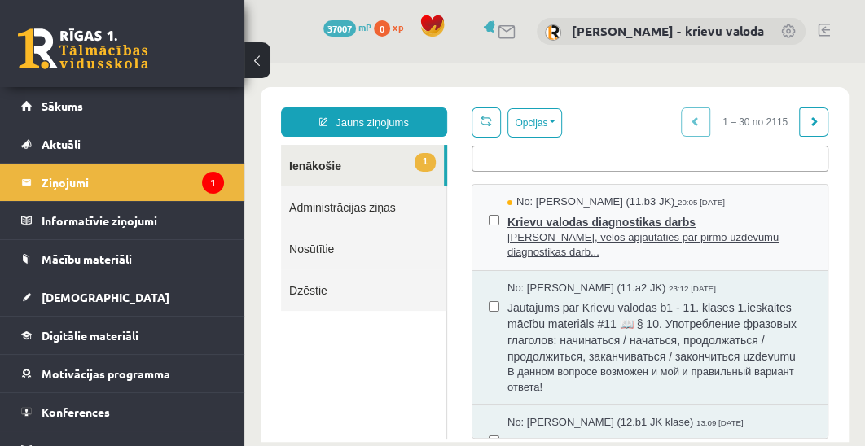
click at [604, 220] on span "Krievu valodas diagnostikas darbs" at bounding box center [659, 220] width 304 height 20
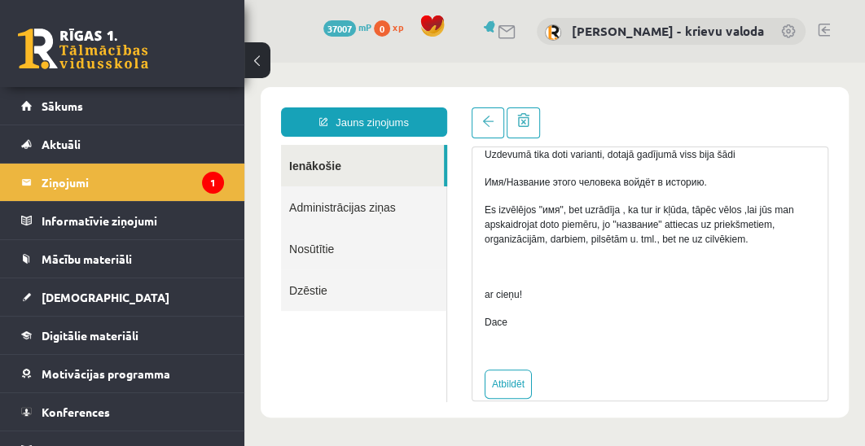
scroll to position [229, 0]
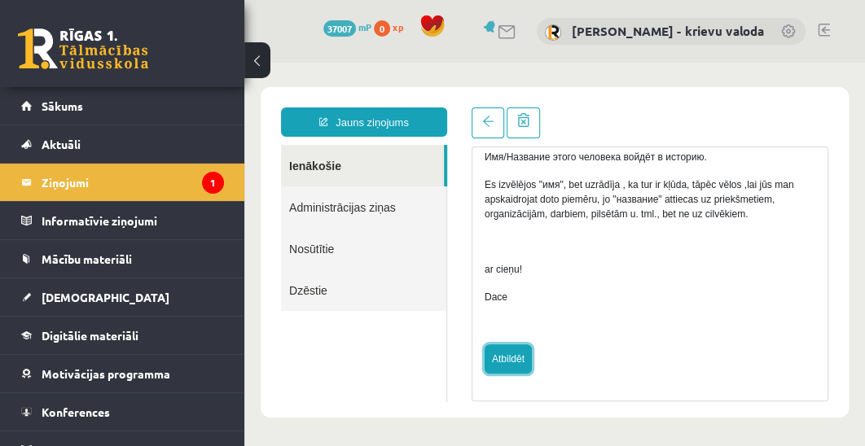
click at [508, 358] on link "Atbildēt" at bounding box center [508, 359] width 47 height 29
type input "**********"
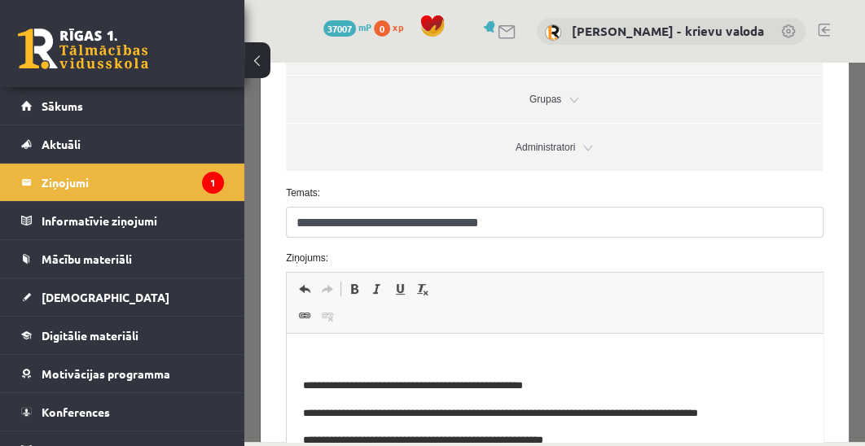
scroll to position [279, 0]
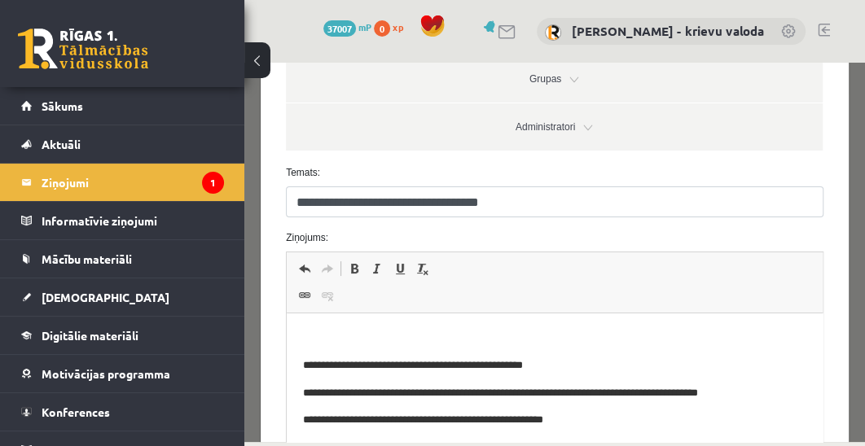
click at [391, 340] on p "Визуальный текстовый редактор, wiswyg-editor-47363699586820-1756837821-10" at bounding box center [554, 338] width 503 height 17
drag, startPoint x: 318, startPoint y: 336, endPoint x: 295, endPoint y: 337, distance: 23.6
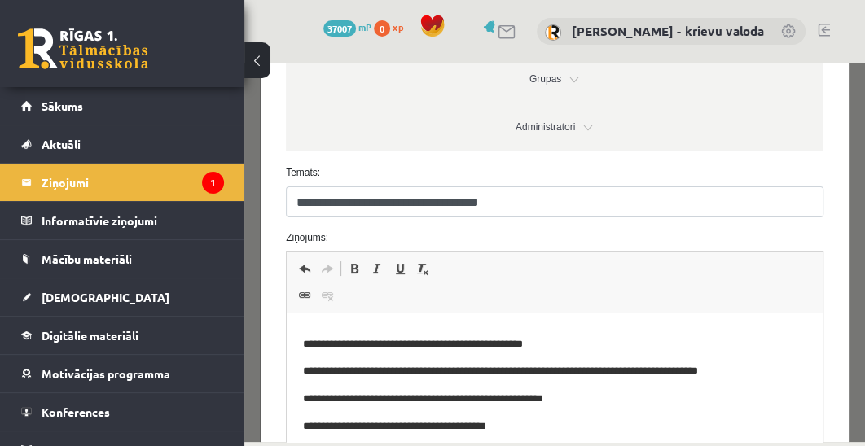
scroll to position [0, 0]
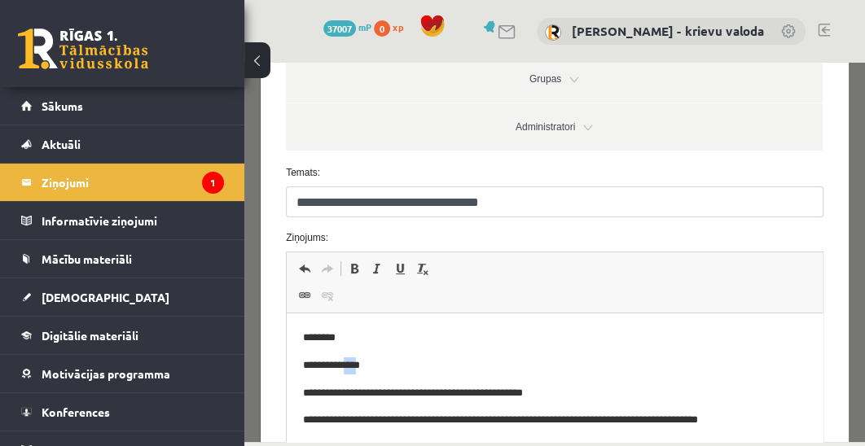
drag, startPoint x: 349, startPoint y: 367, endPoint x: 362, endPoint y: 368, distance: 13.1
click at [362, 368] on p "**********" at bounding box center [548, 366] width 491 height 17
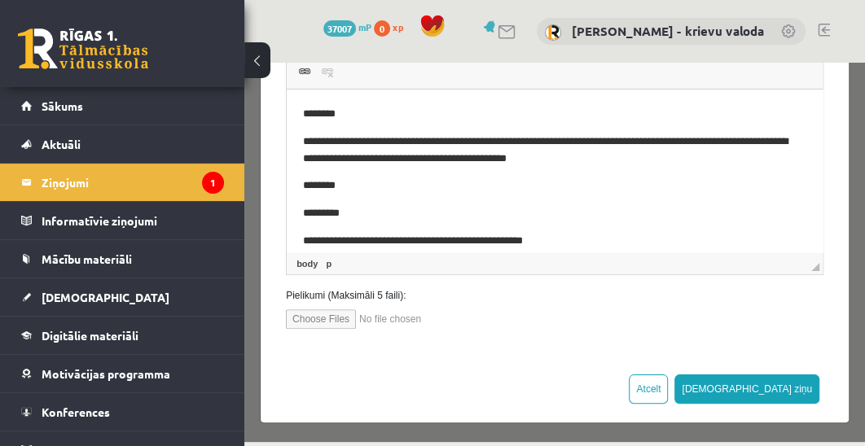
scroll to position [503, 0]
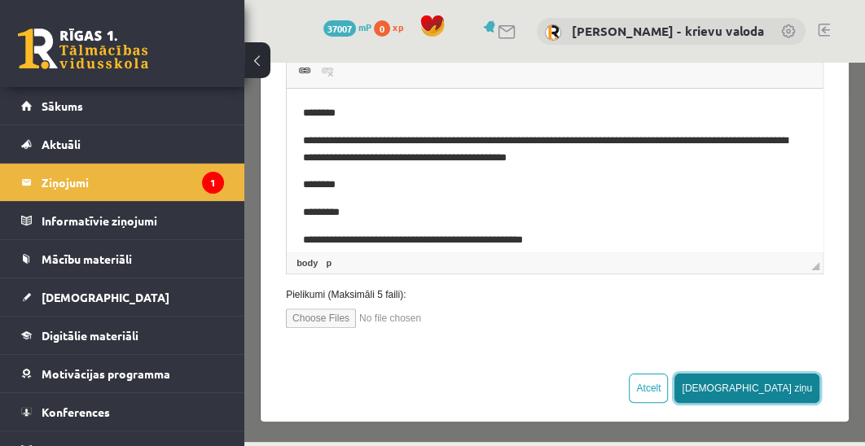
click at [780, 387] on button "[DEMOGRAPHIC_DATA] ziņu" at bounding box center [746, 388] width 145 height 29
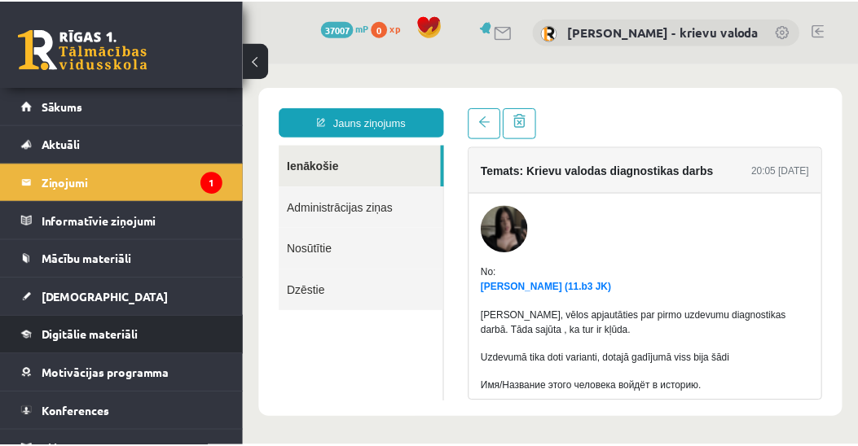
scroll to position [0, 0]
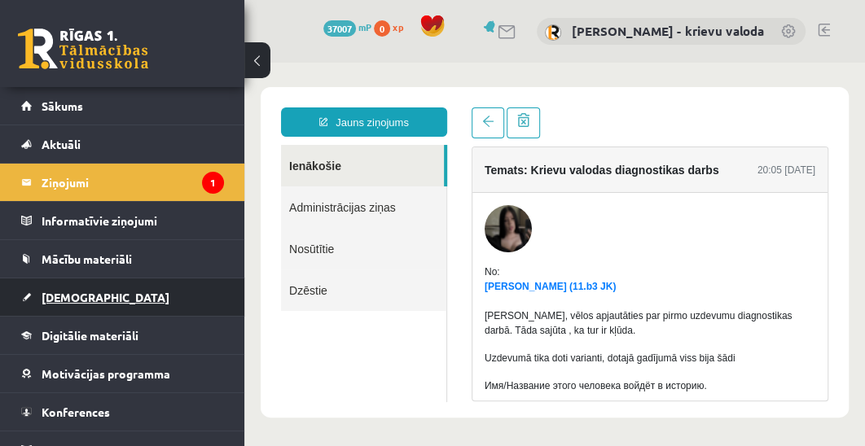
click at [68, 292] on span "[DEMOGRAPHIC_DATA]" at bounding box center [106, 297] width 128 height 15
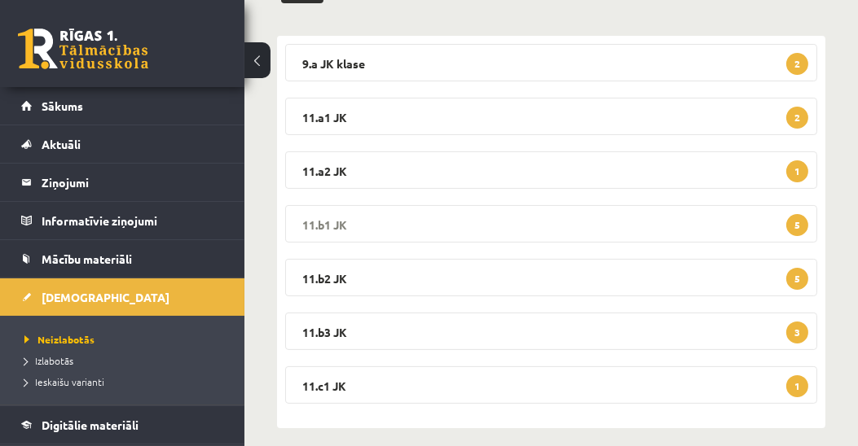
scroll to position [269, 0]
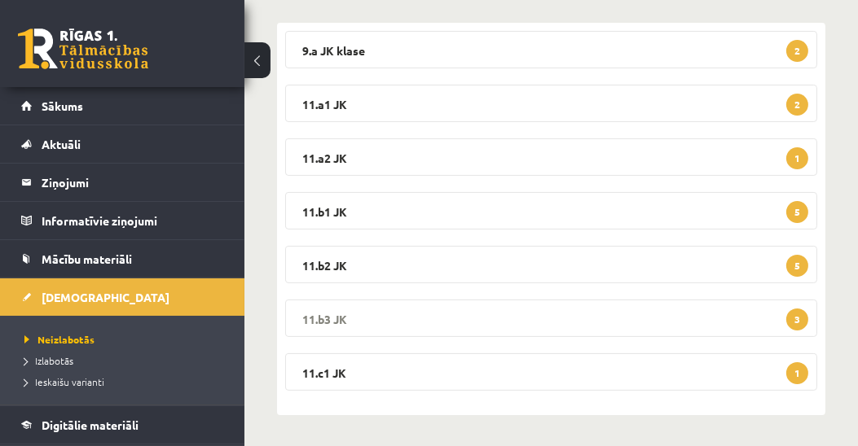
click at [338, 318] on legend "11.b3 JK 3" at bounding box center [551, 318] width 532 height 37
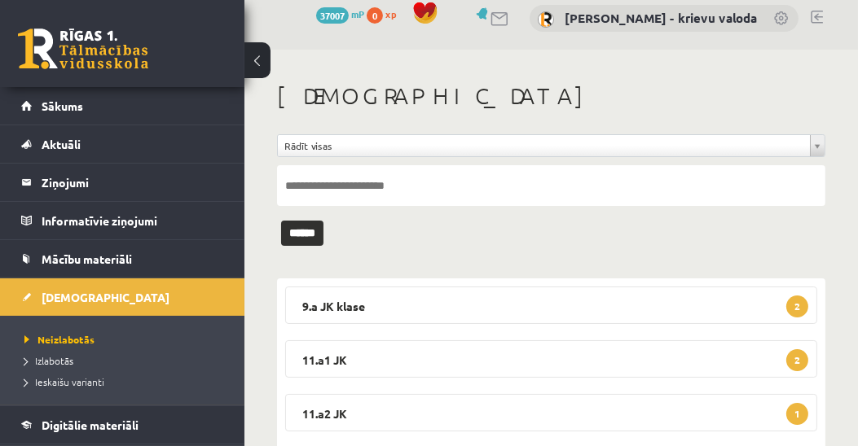
scroll to position [0, 0]
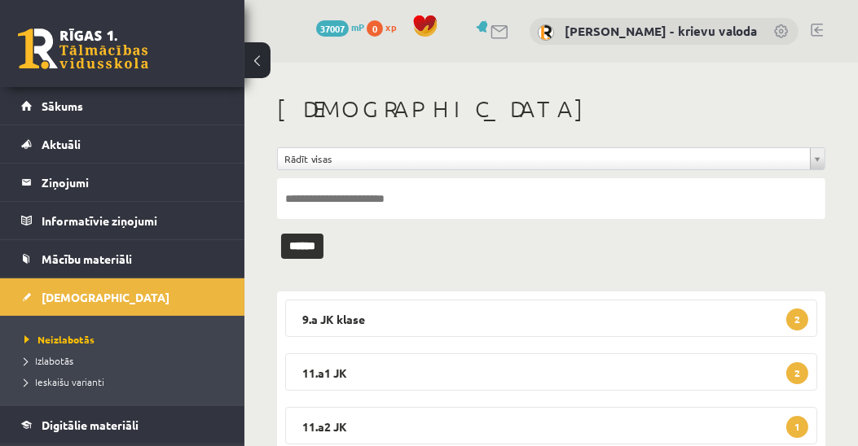
click at [816, 26] on link at bounding box center [816, 30] width 12 height 13
